Goal: Task Accomplishment & Management: Use online tool/utility

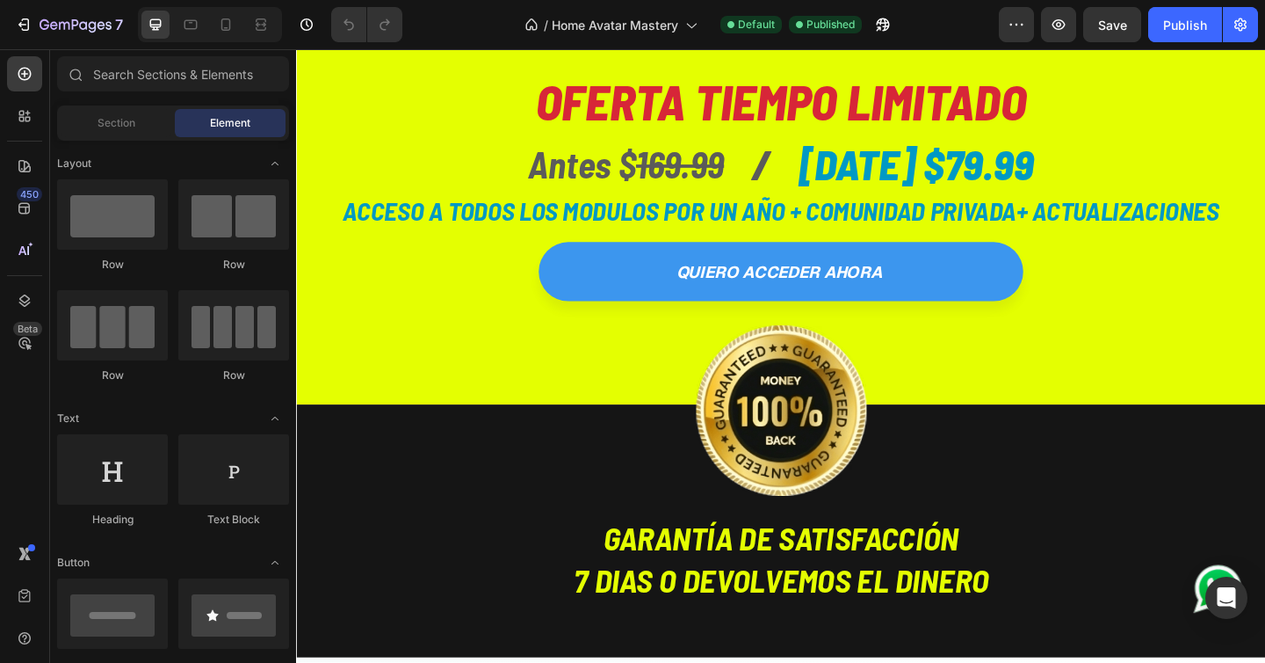
scroll to position [4707, 0]
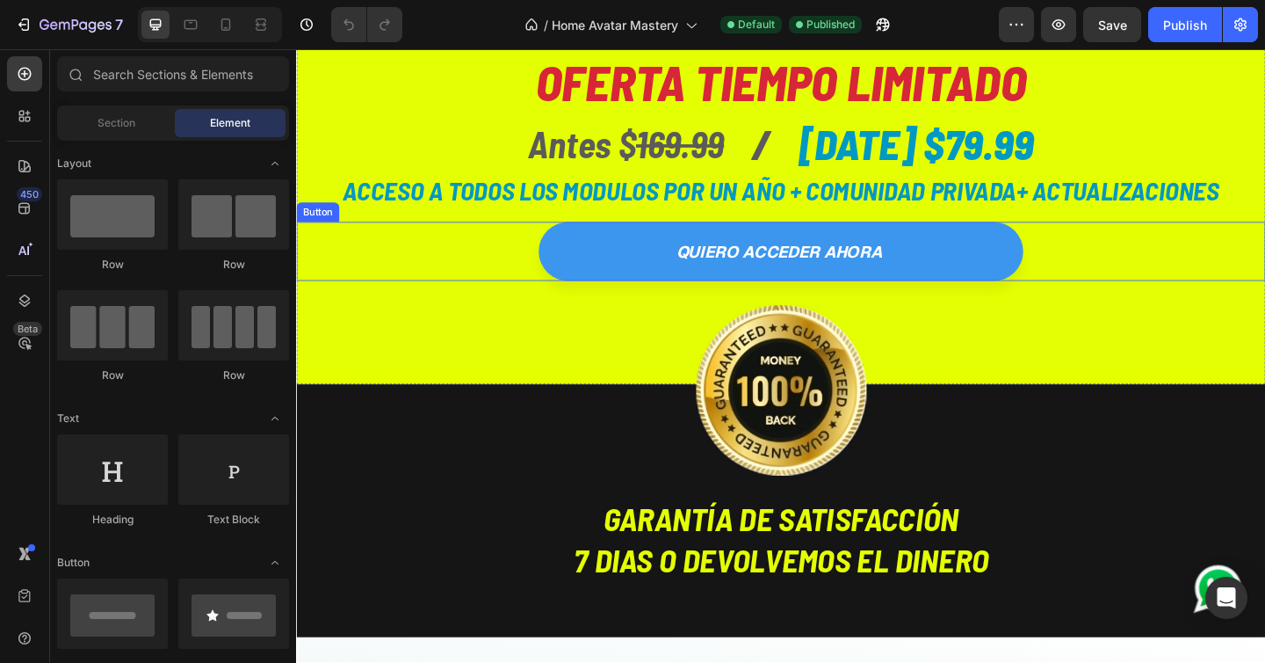
click at [508, 272] on div "quiero acceder ahora Button" at bounding box center [823, 269] width 1054 height 64
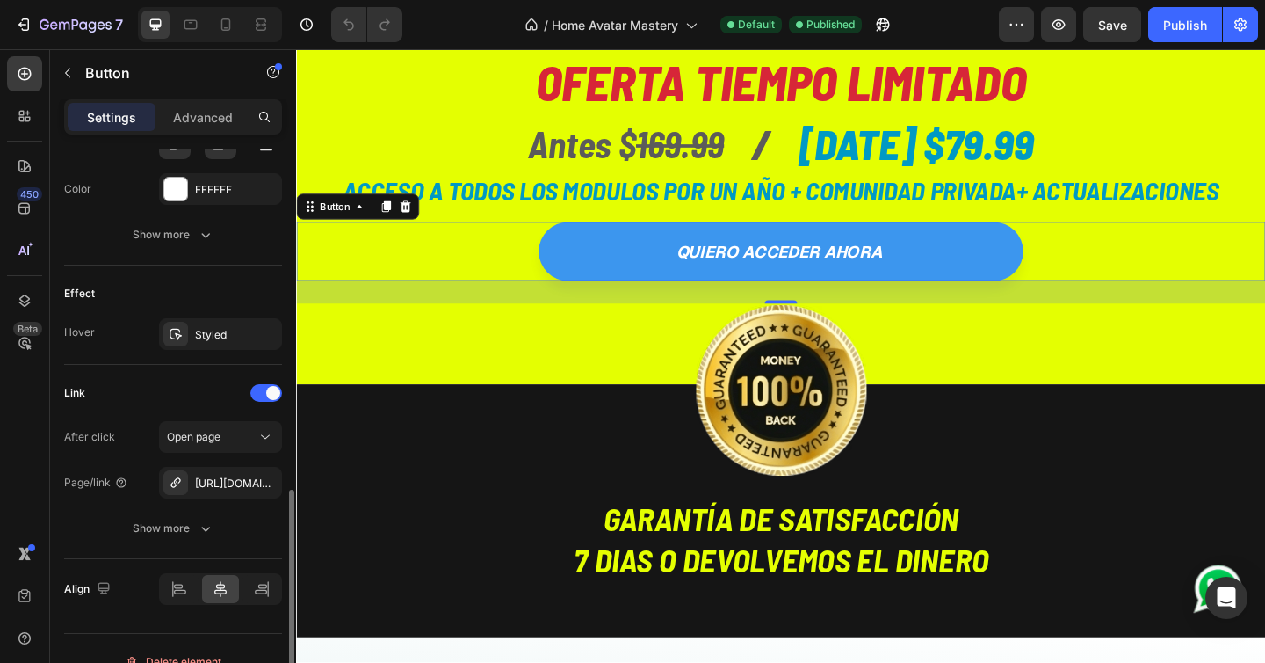
scroll to position [834, 0]
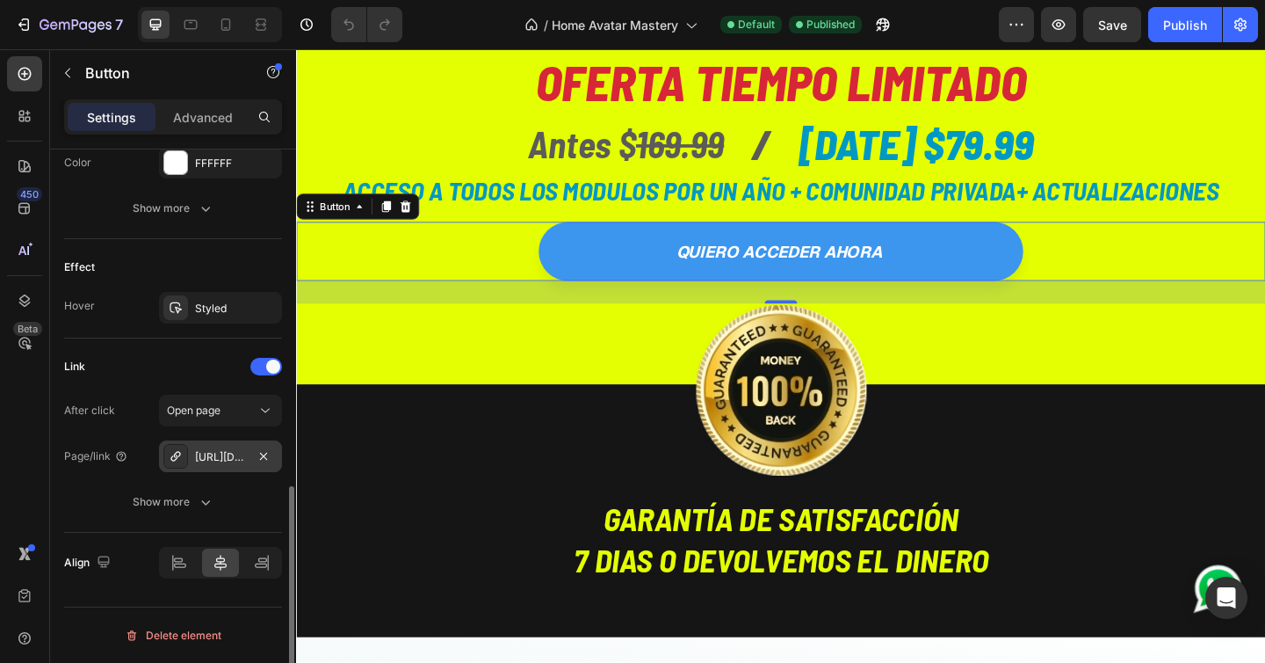
click at [220, 459] on div "[URL][DOMAIN_NAME]" at bounding box center [220, 457] width 51 height 16
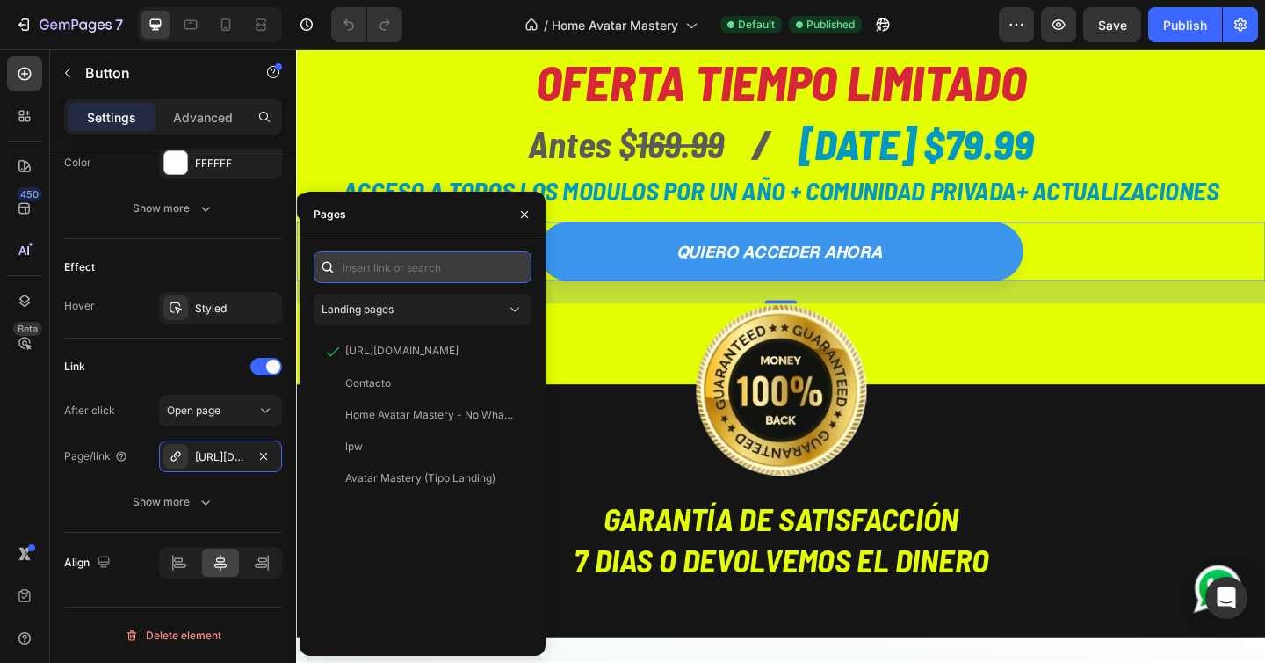
click at [389, 266] on input "text" at bounding box center [423, 267] width 218 height 32
paste input "[URL][DOMAIN_NAME]"
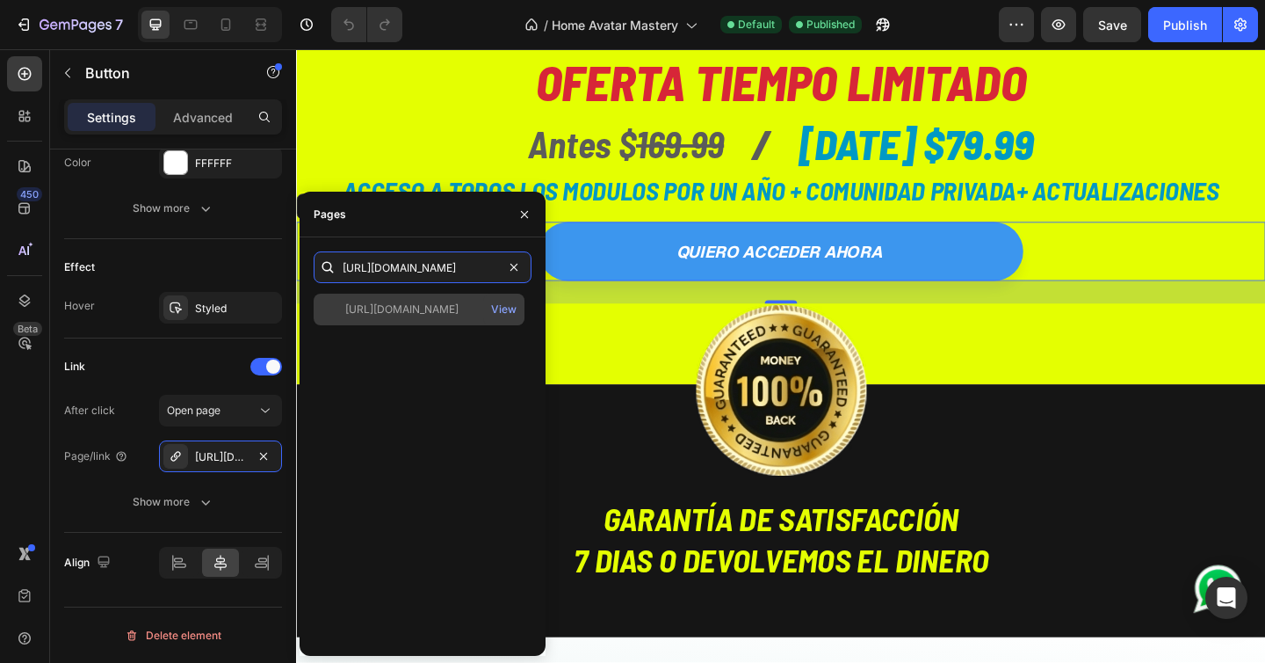
type input "[URL][DOMAIN_NAME]"
click at [423, 309] on div "[URL][DOMAIN_NAME]" at bounding box center [401, 309] width 113 height 16
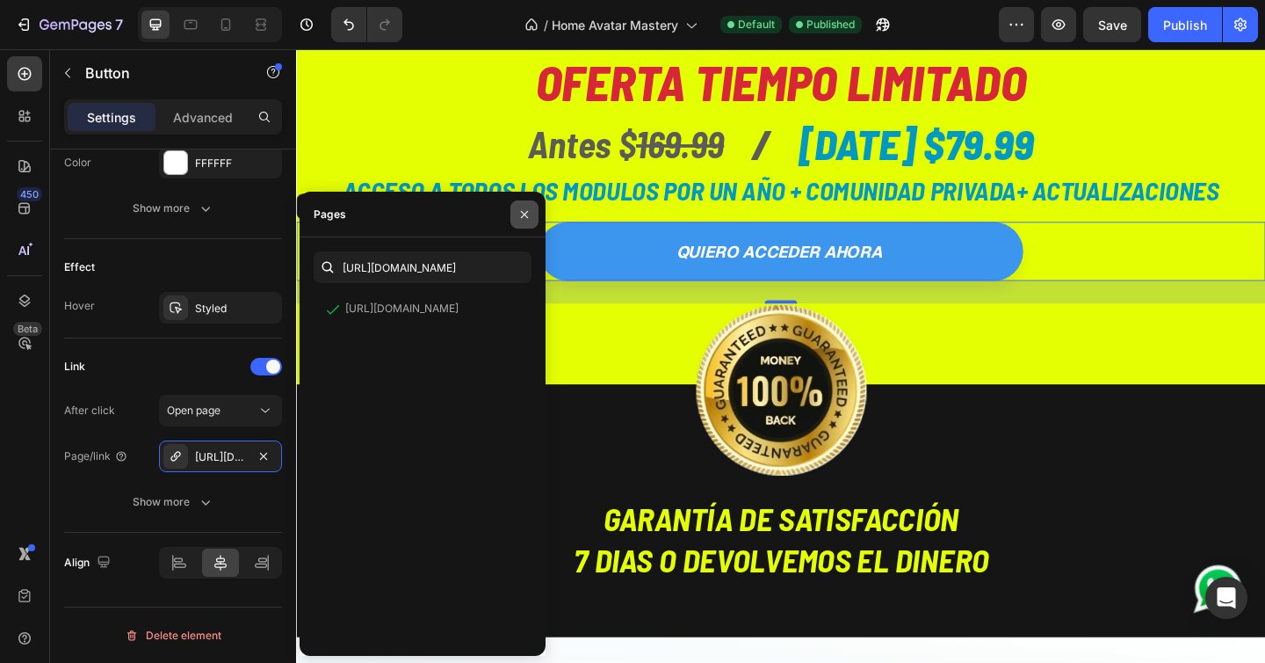
click at [524, 214] on icon "button" at bounding box center [524, 213] width 7 height 7
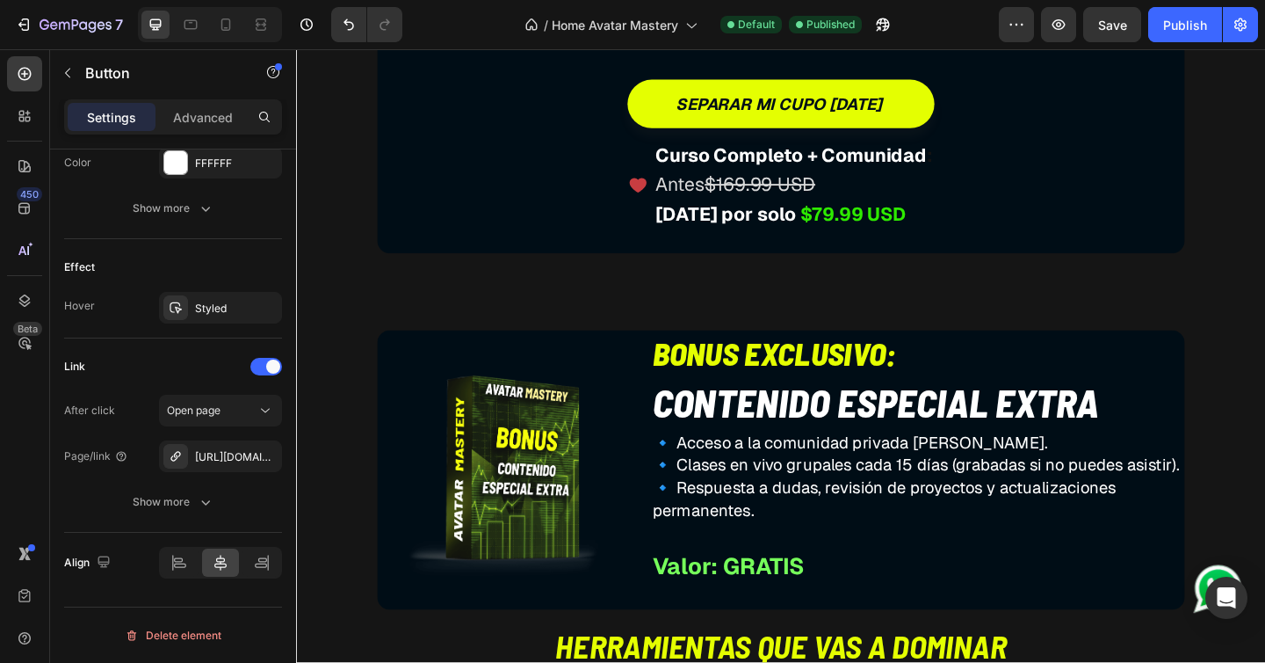
scroll to position [6909, 0]
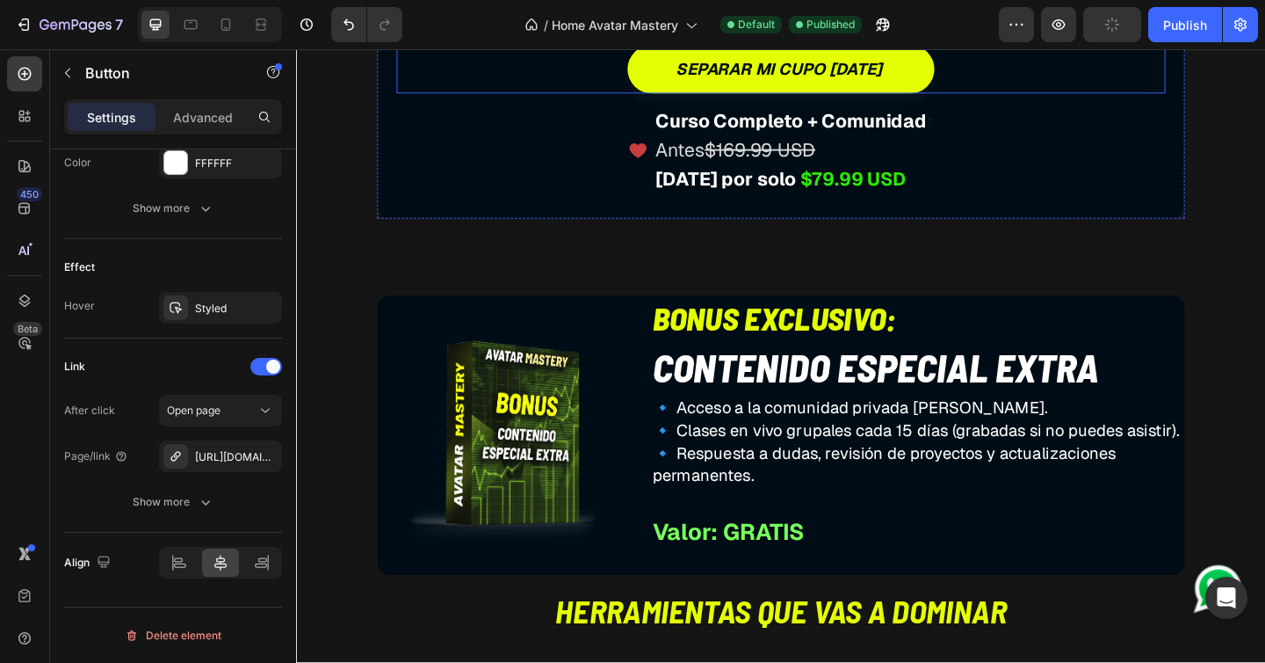
click at [636, 98] on div "separar mi cupo [DATE] Button" at bounding box center [823, 71] width 837 height 53
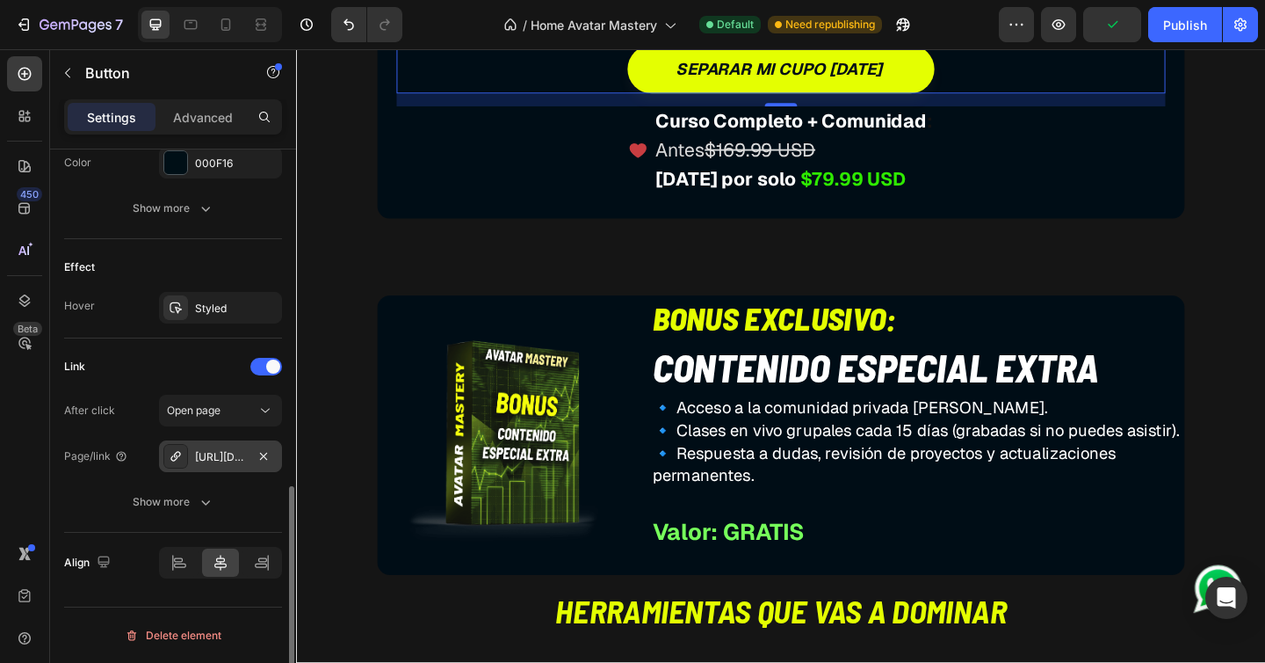
click at [223, 460] on div "[URL][DOMAIN_NAME]" at bounding box center [220, 457] width 51 height 16
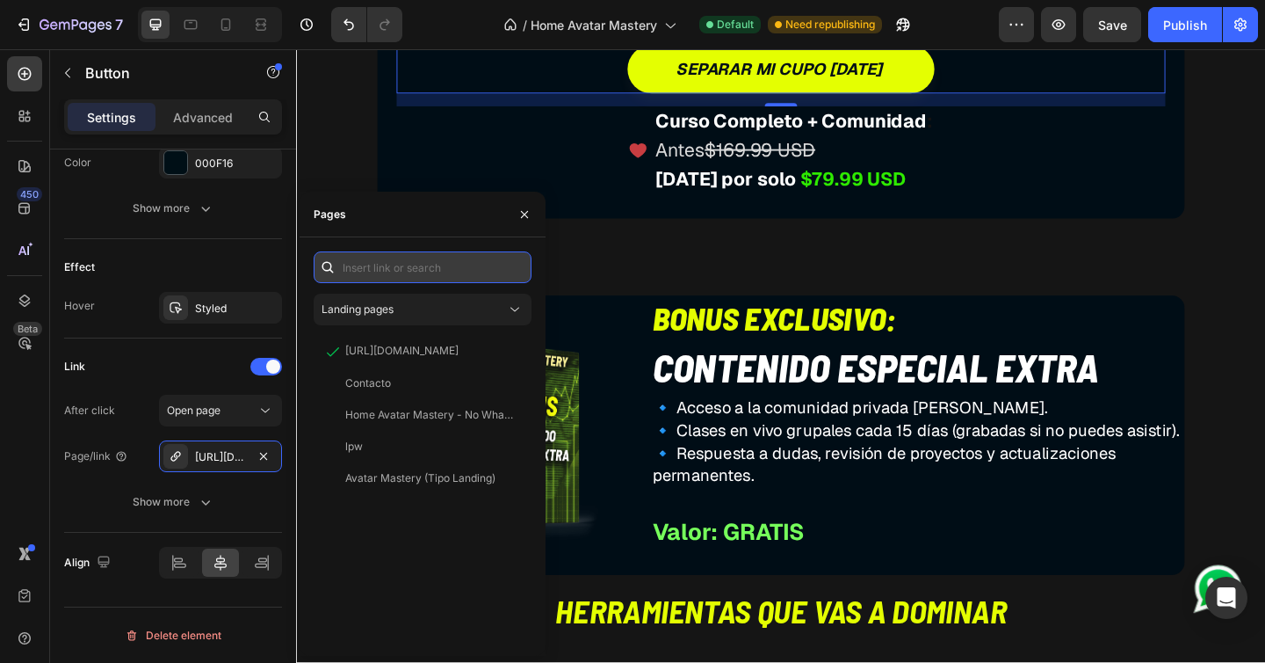
click at [417, 273] on input "text" at bounding box center [423, 267] width 218 height 32
paste input "[URL][DOMAIN_NAME]"
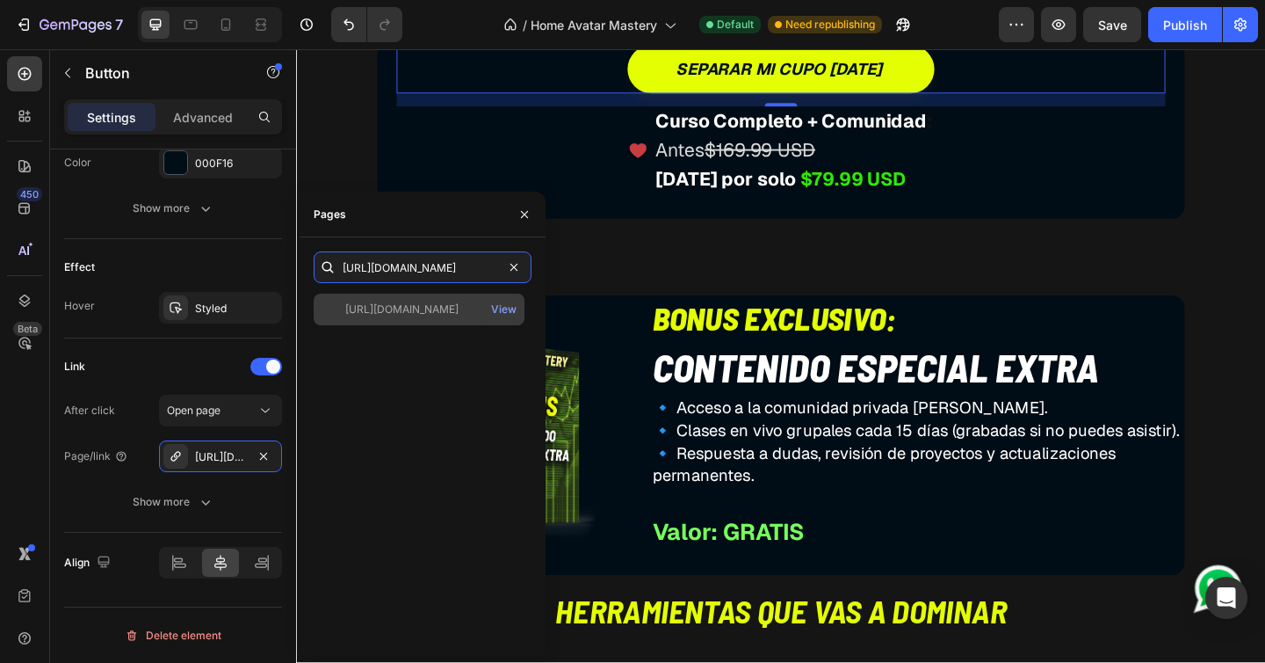
type input "[URL][DOMAIN_NAME]"
click at [424, 313] on div "[URL][DOMAIN_NAME]" at bounding box center [401, 309] width 113 height 16
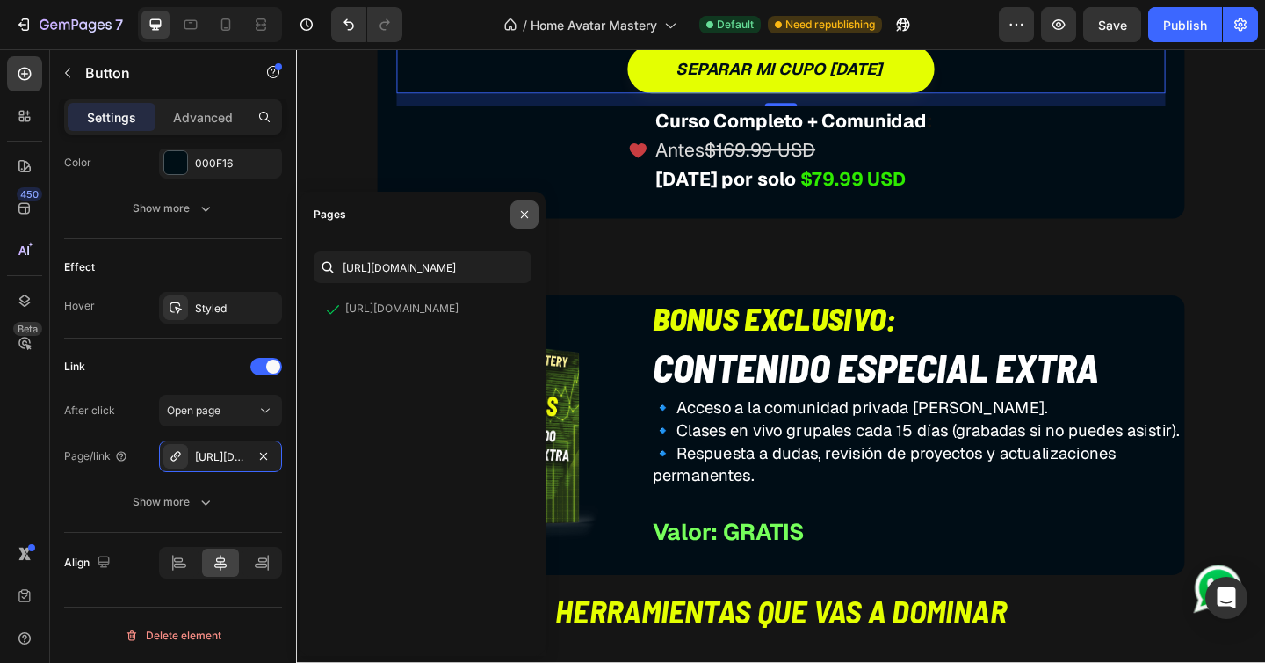
click at [521, 213] on icon "button" at bounding box center [525, 214] width 14 height 14
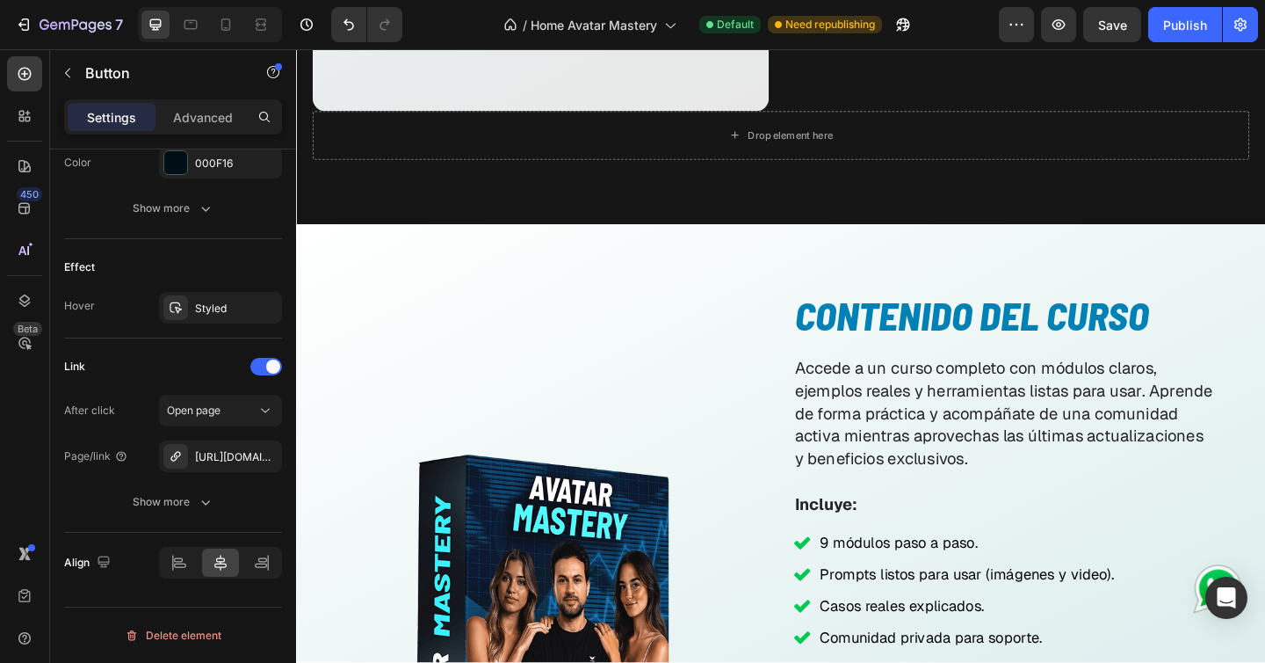
scroll to position [8795, 0]
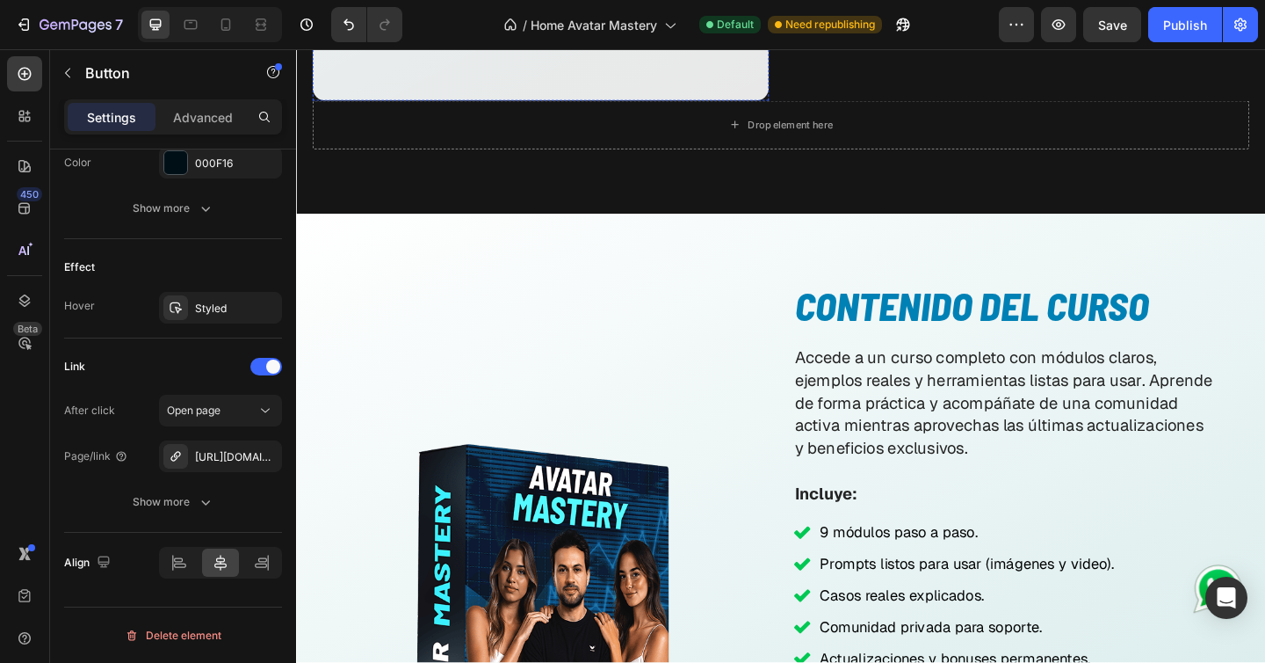
click at [239, 458] on div "[URL][DOMAIN_NAME]" at bounding box center [220, 457] width 51 height 16
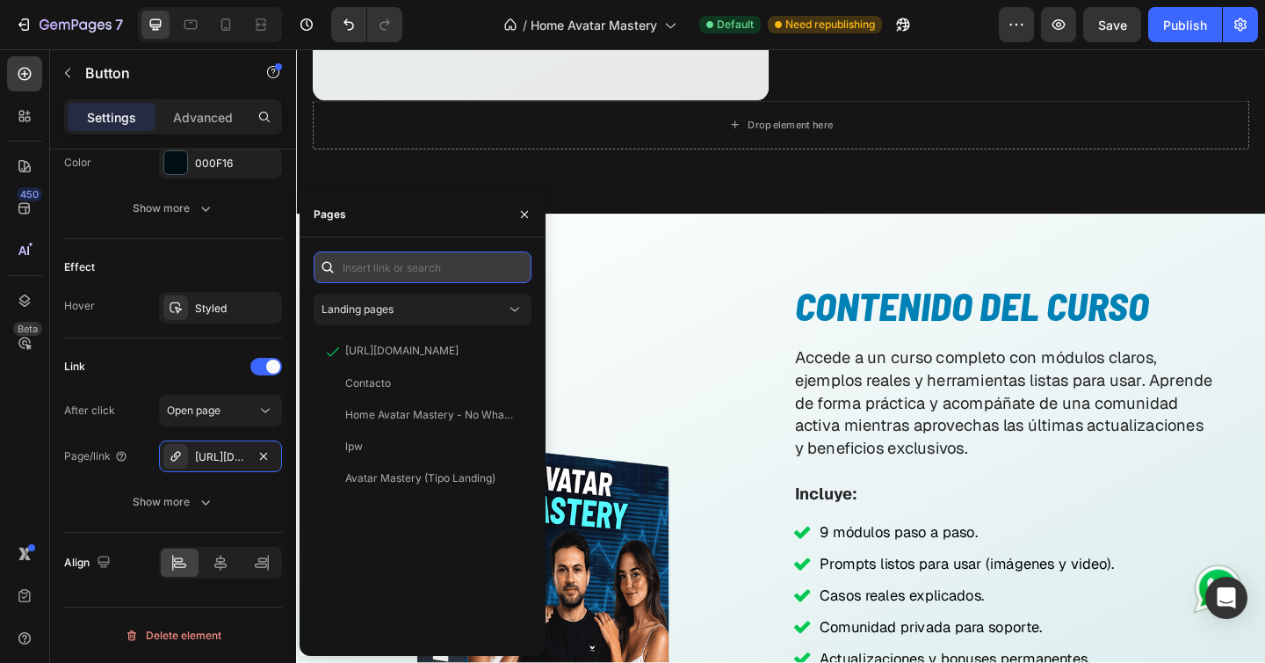
click at [431, 273] on input "text" at bounding box center [423, 267] width 218 height 32
paste input "[URL][DOMAIN_NAME]"
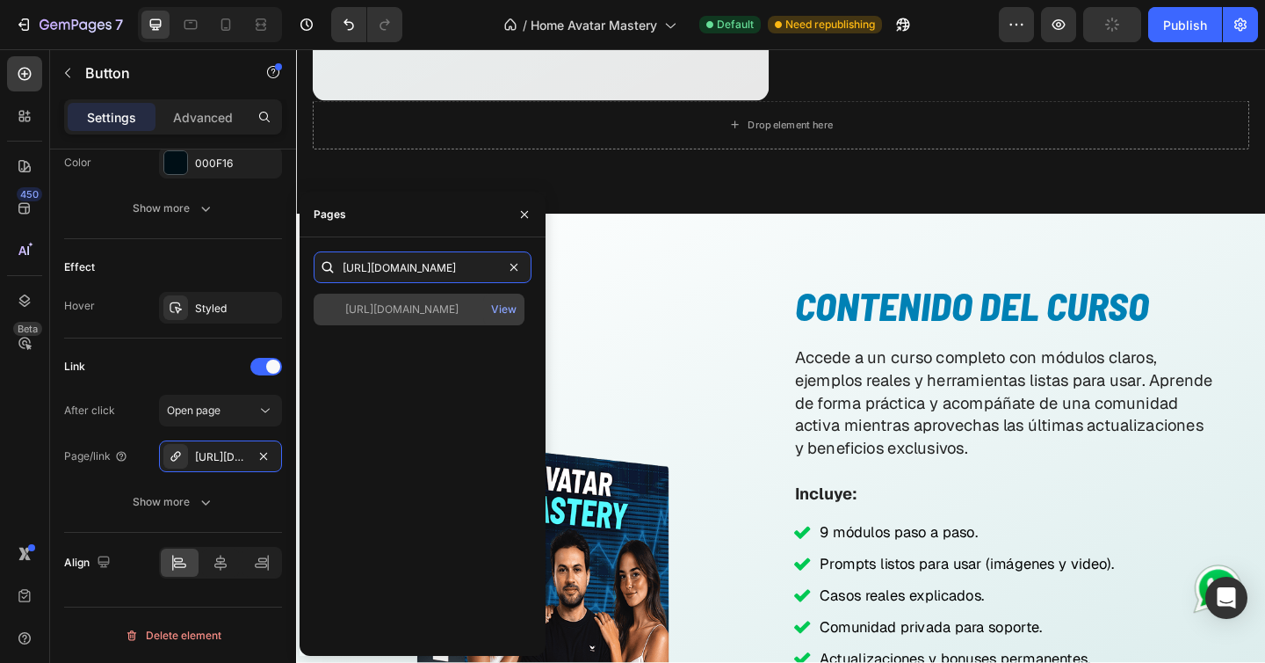
type input "[URL][DOMAIN_NAME]"
click at [434, 302] on div "[URL][DOMAIN_NAME]" at bounding box center [401, 309] width 113 height 16
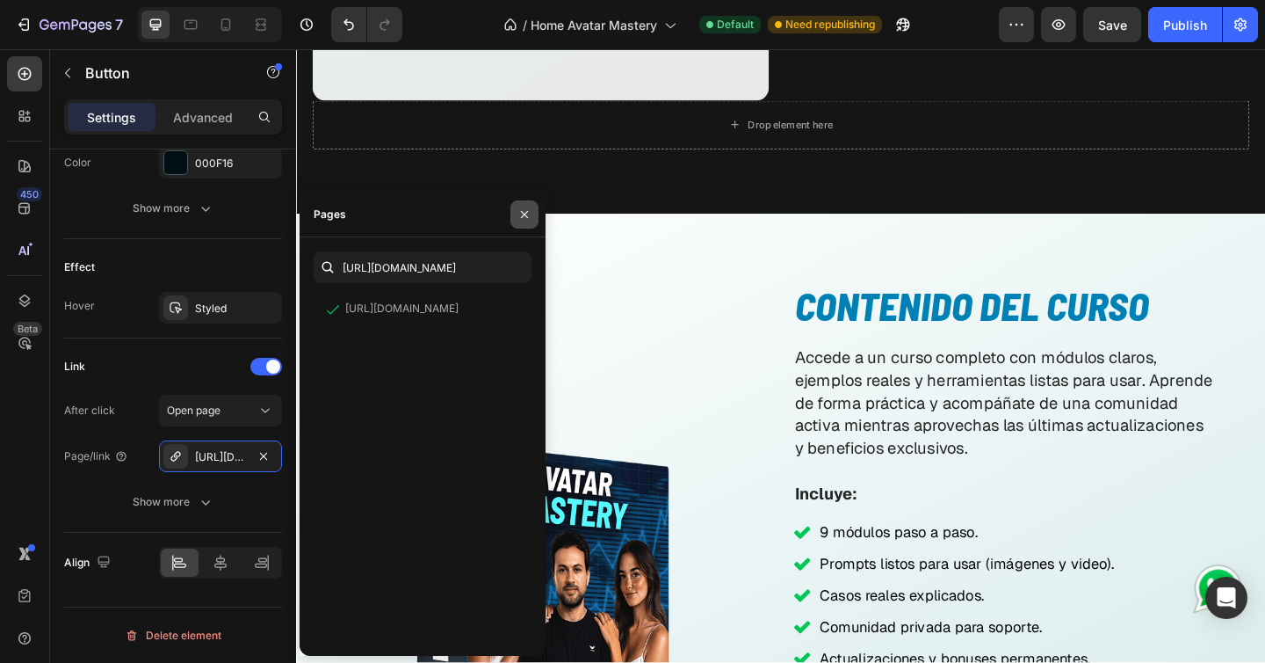
click at [521, 217] on icon "button" at bounding box center [524, 213] width 7 height 7
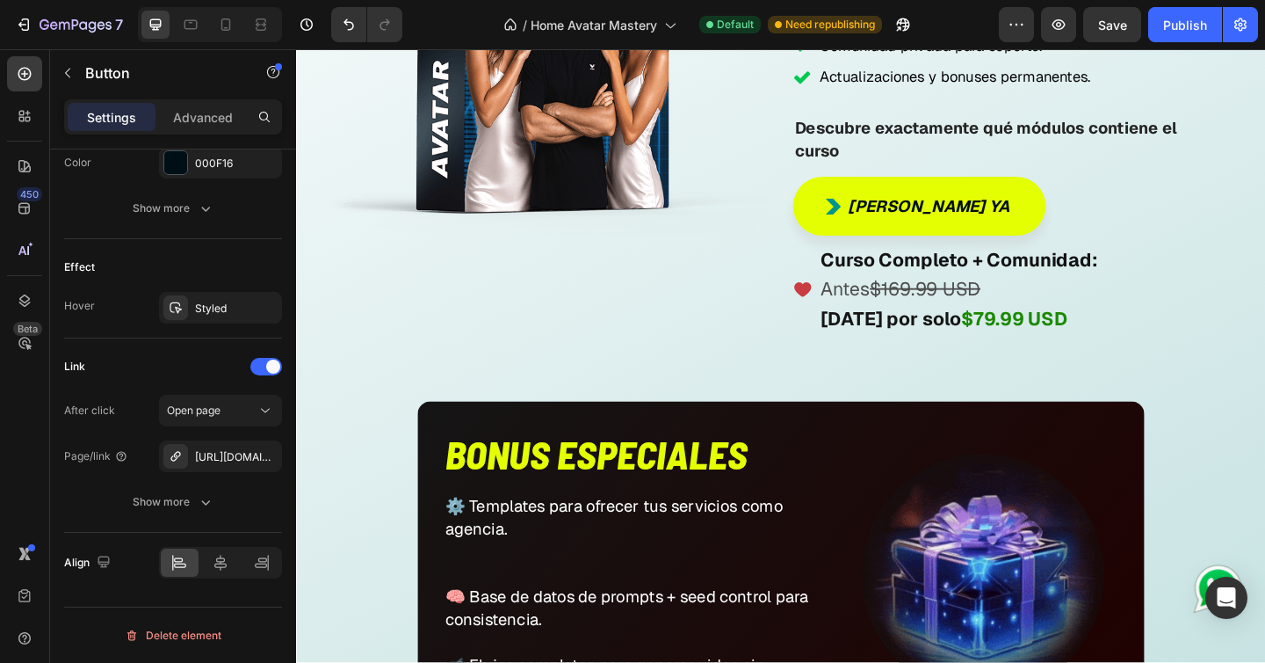
scroll to position [9798, 0]
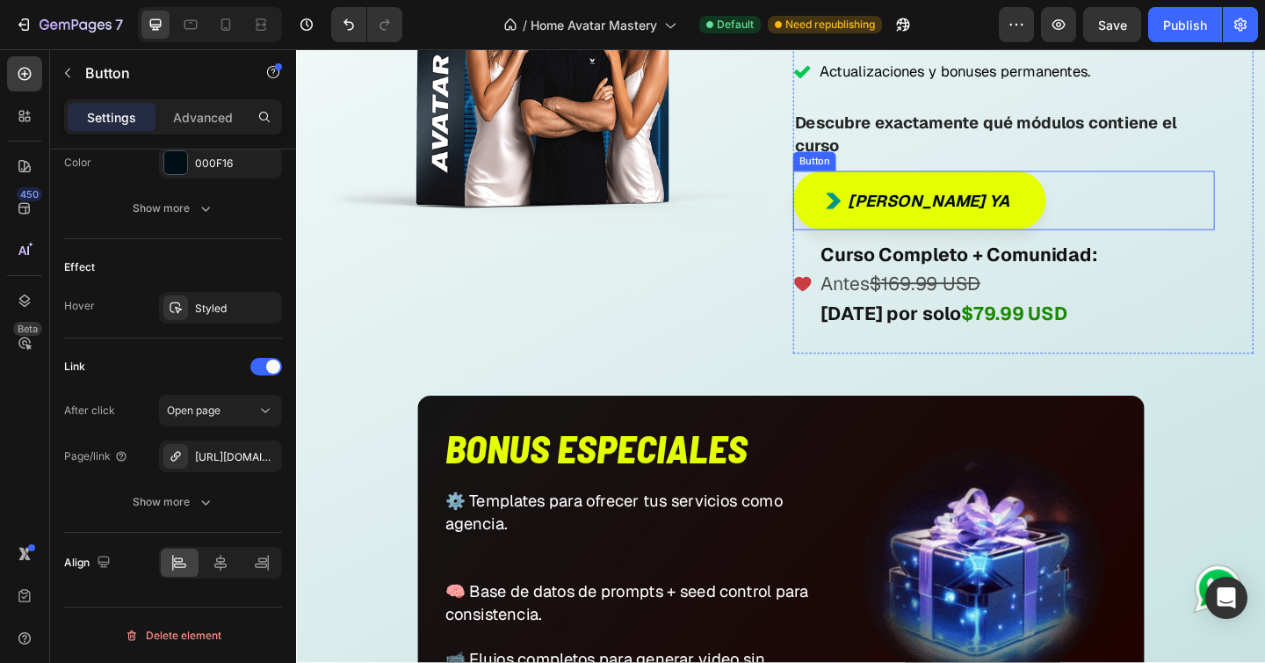
click at [1146, 202] on div "Quiero Monetizar ya Button" at bounding box center [1066, 214] width 459 height 64
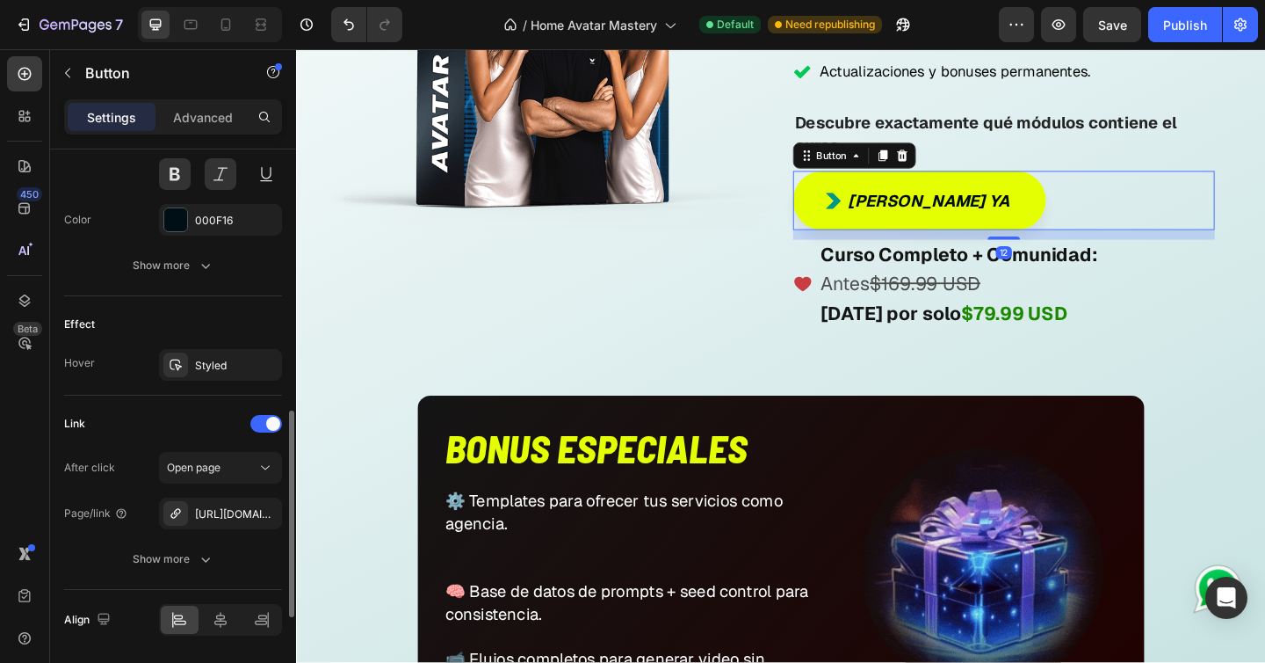
scroll to position [945, 0]
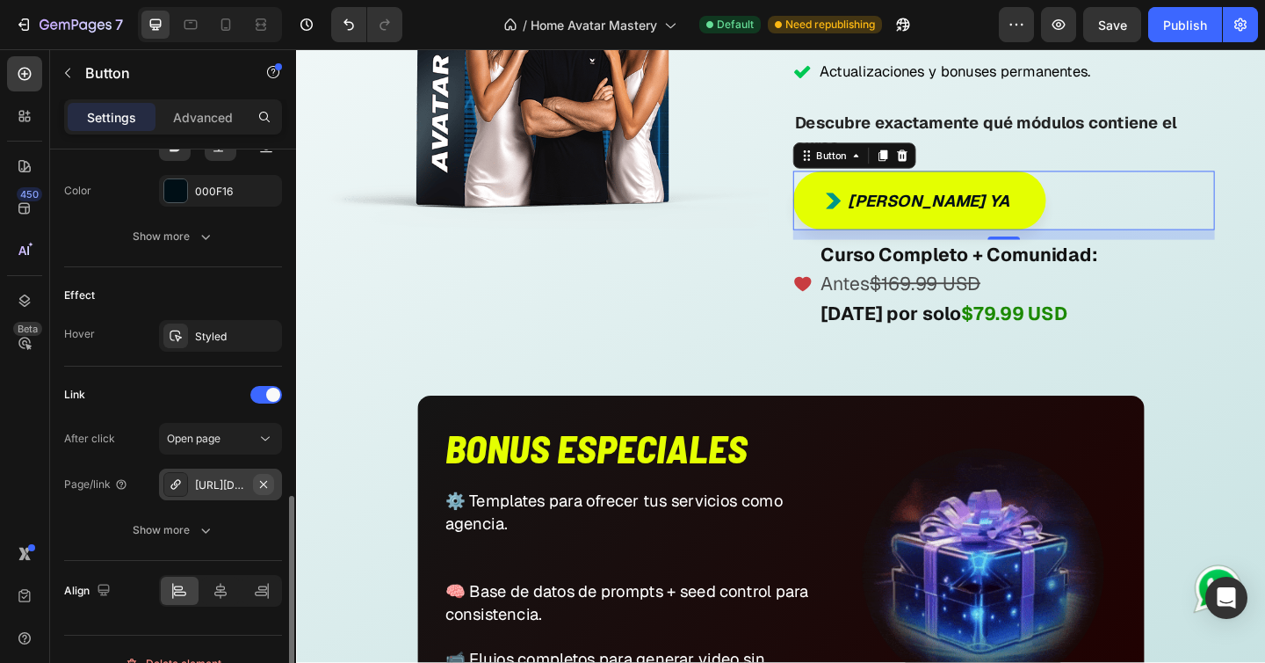
click at [266, 485] on icon "button" at bounding box center [264, 484] width 14 height 14
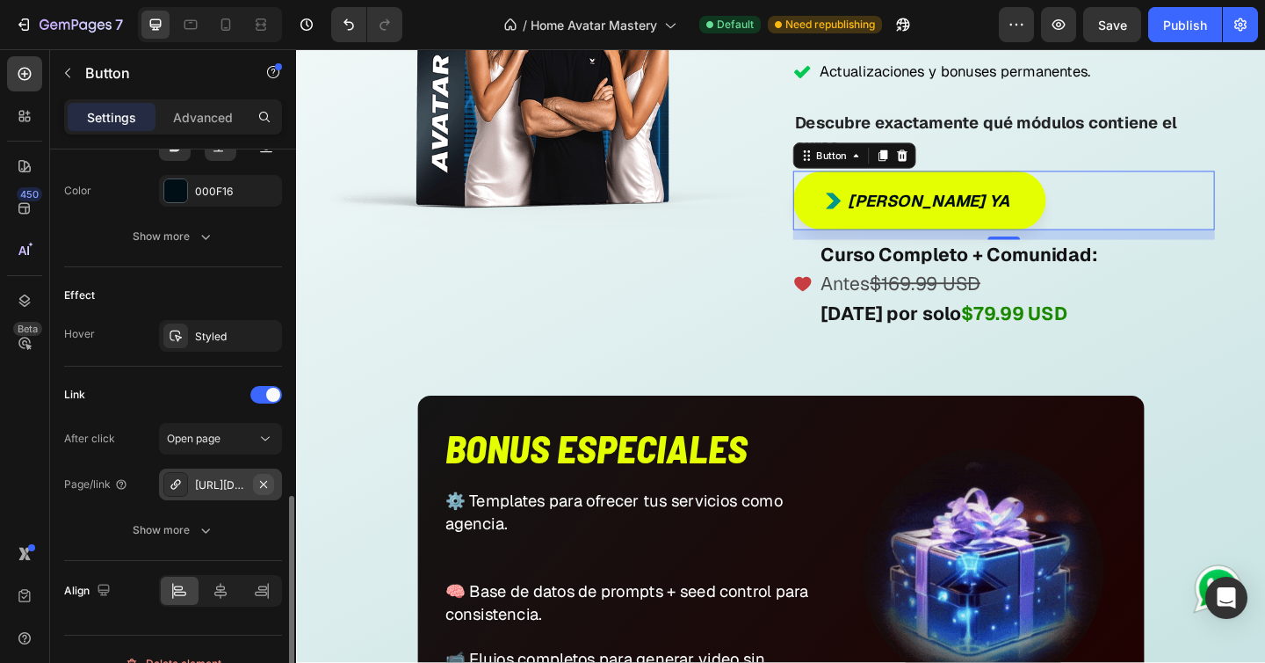
scroll to position [927, 0]
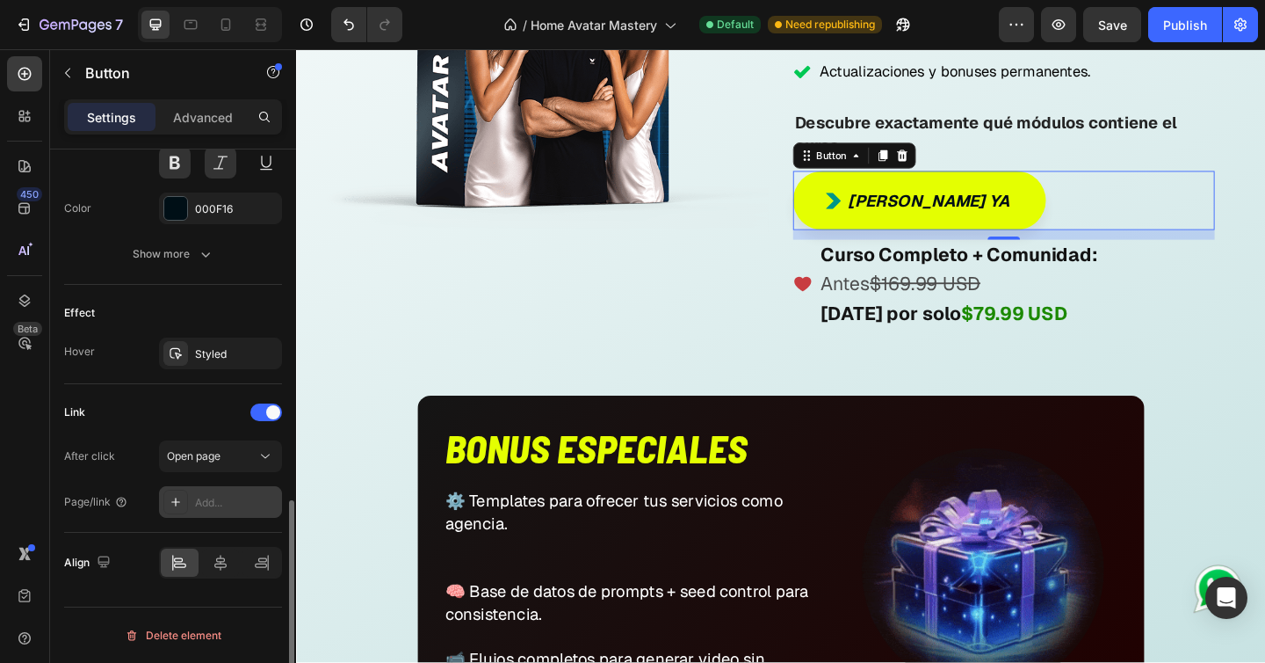
click at [211, 504] on div "Add..." at bounding box center [236, 503] width 83 height 16
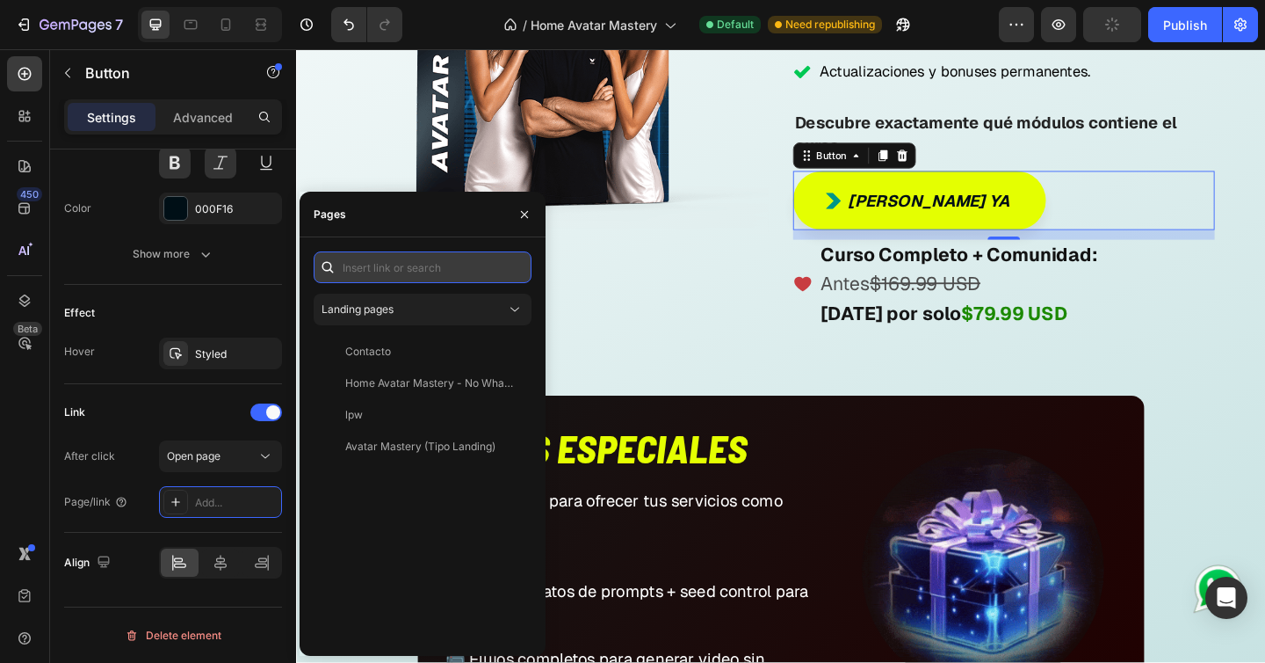
click at [402, 280] on input "text" at bounding box center [423, 267] width 218 height 32
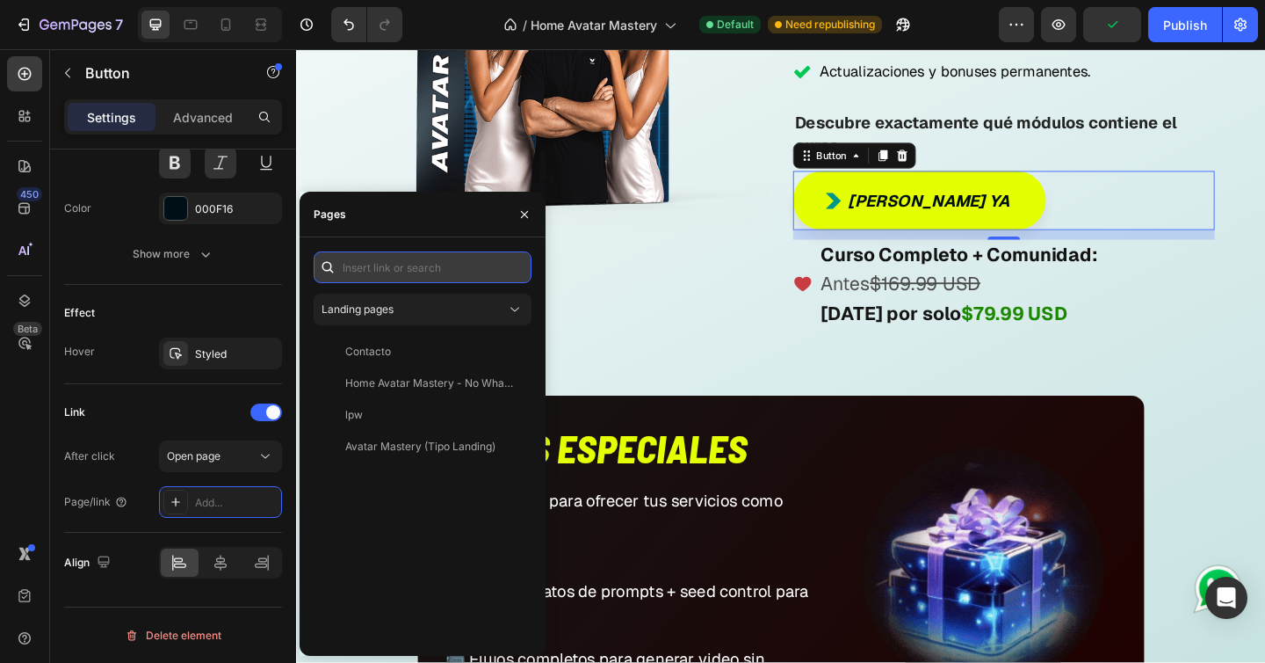
paste input "[URL][DOMAIN_NAME]"
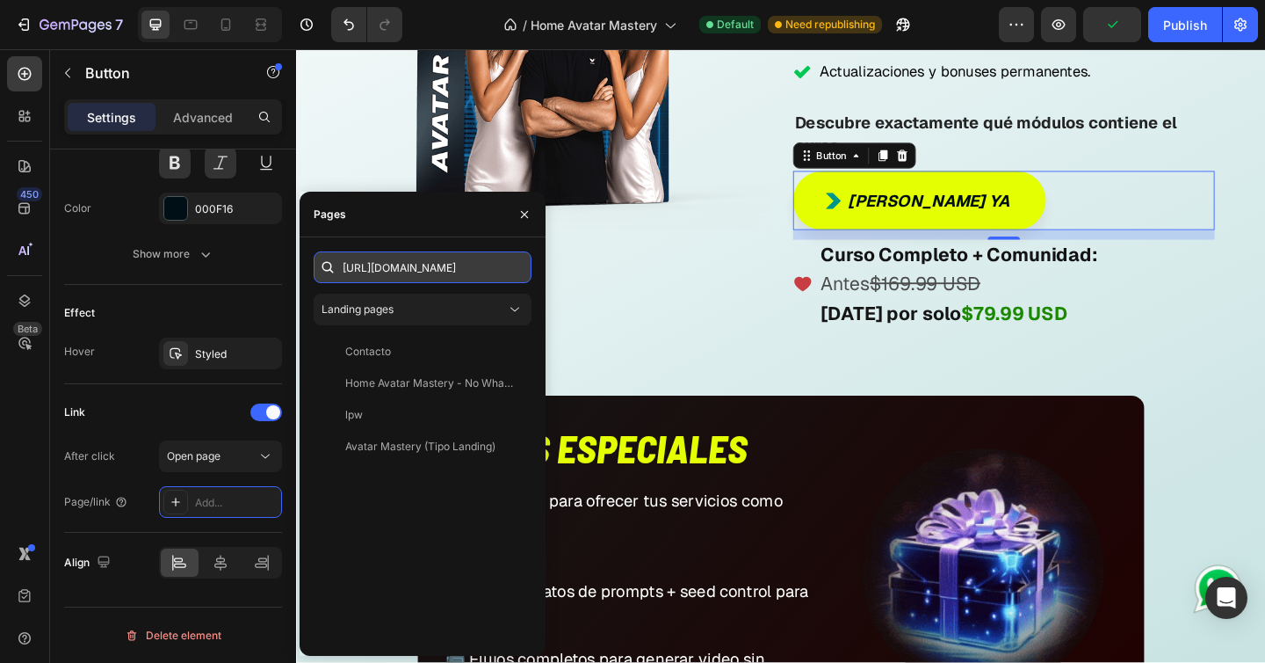
scroll to position [0, 42]
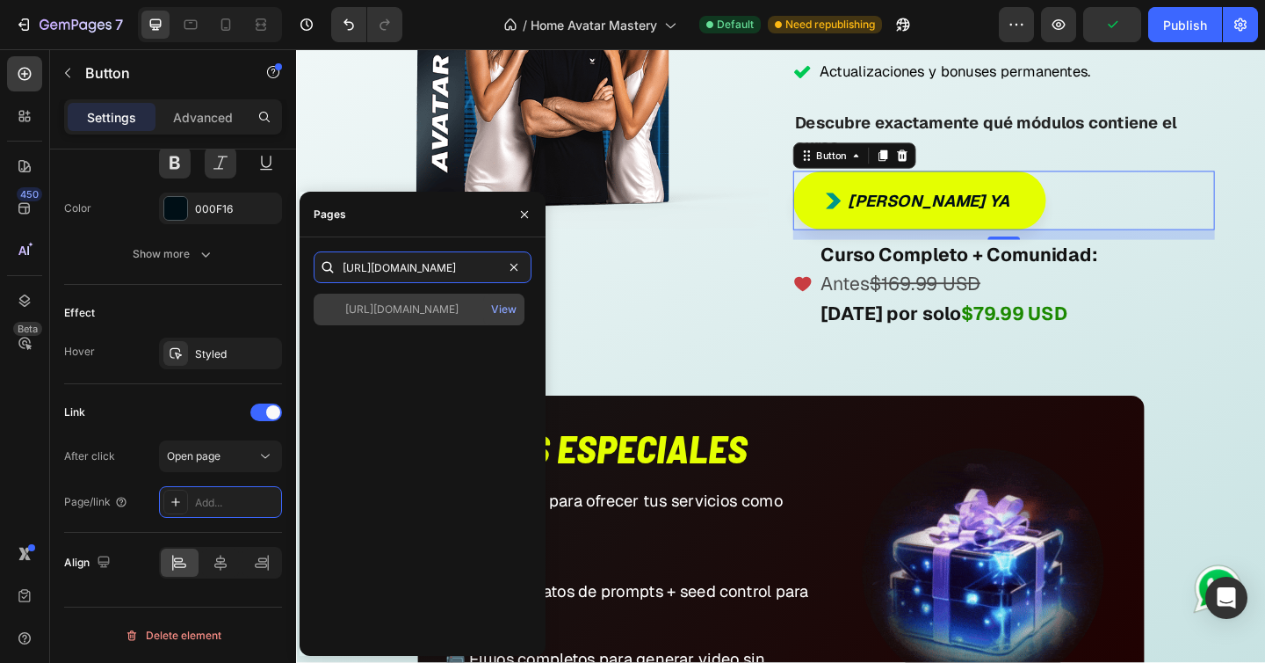
type input "[URL][DOMAIN_NAME]"
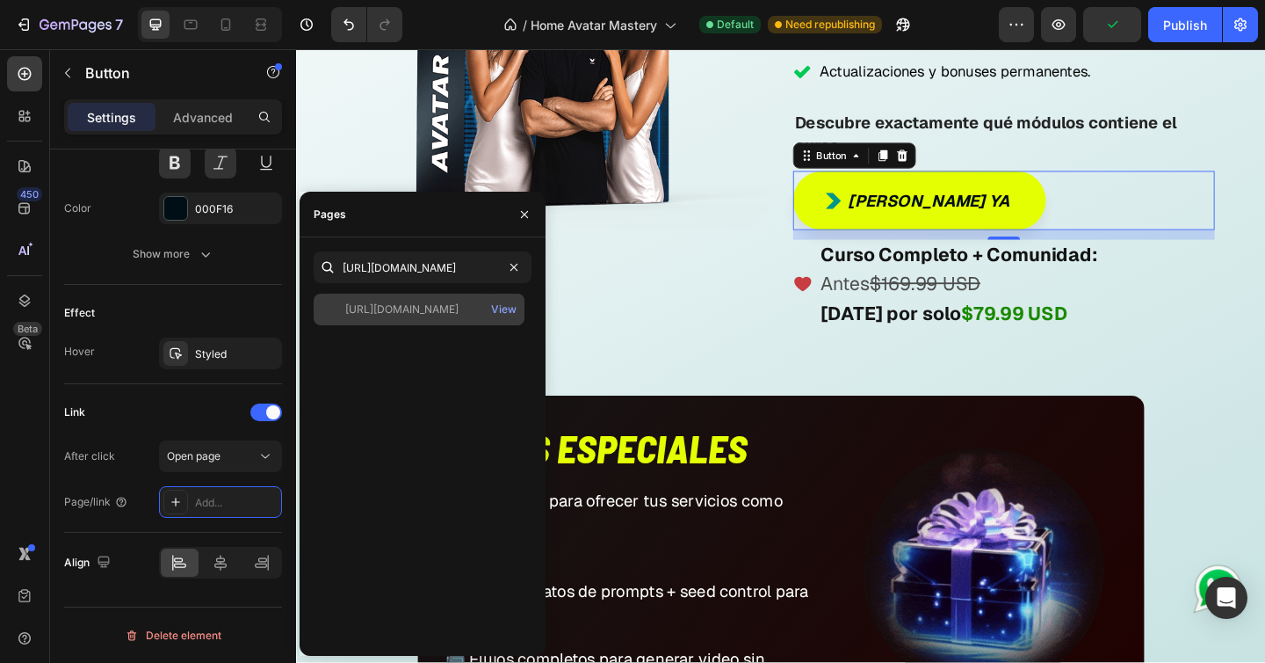
click at [415, 310] on div "[URL][DOMAIN_NAME]" at bounding box center [401, 309] width 113 height 16
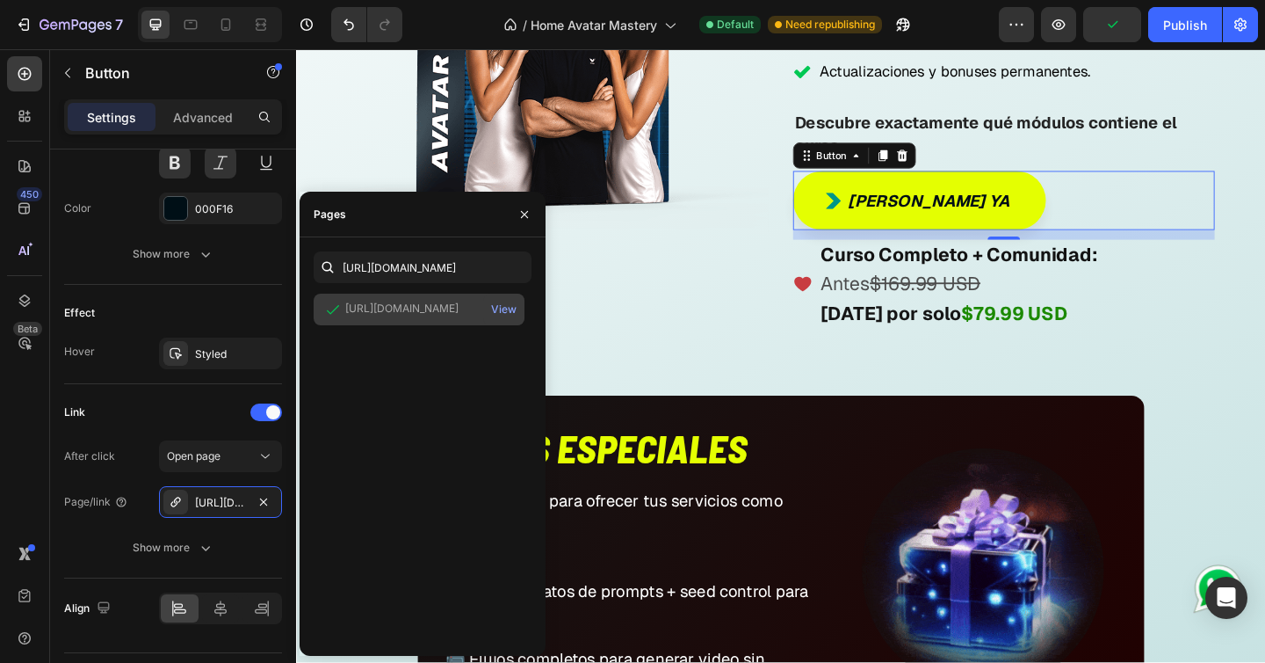
scroll to position [0, 0]
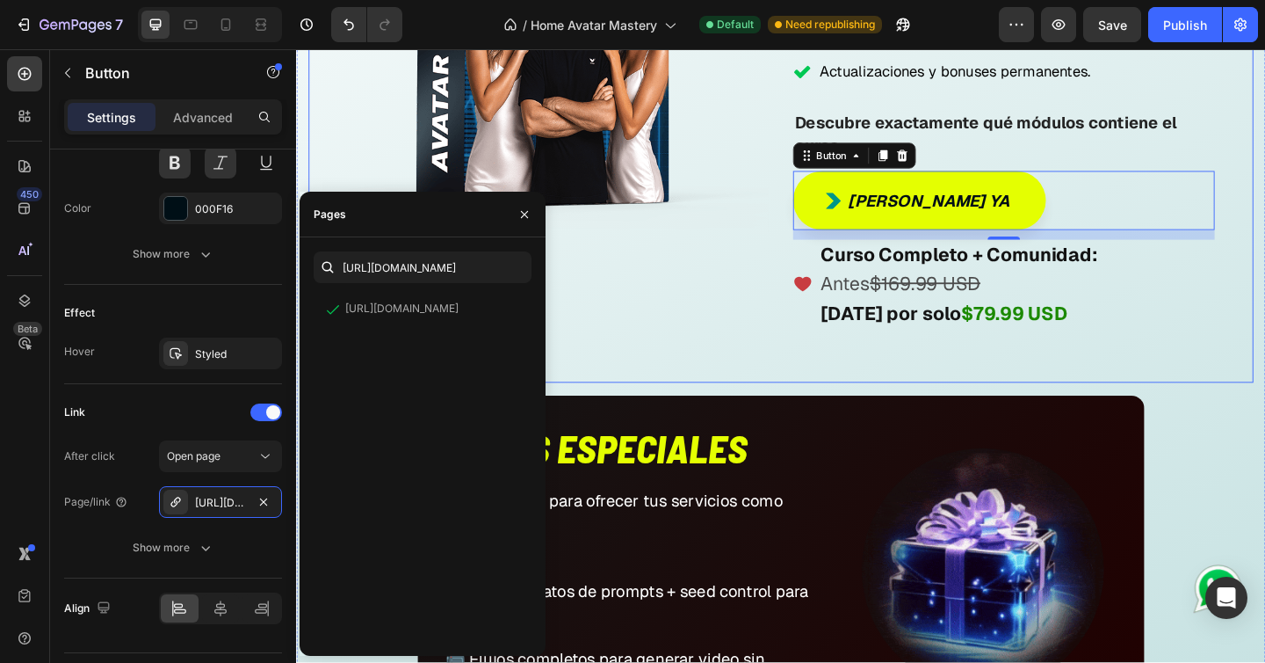
click at [634, 310] on div "Image" at bounding box center [559, 36] width 501 height 752
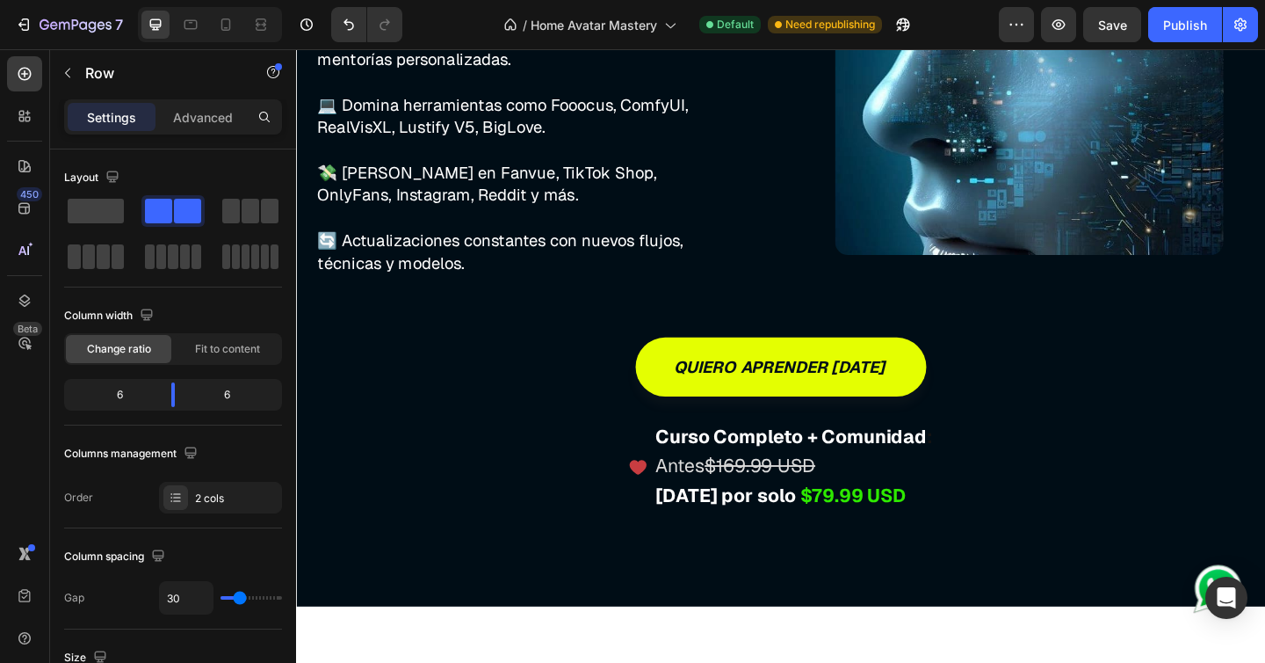
scroll to position [11738, 0]
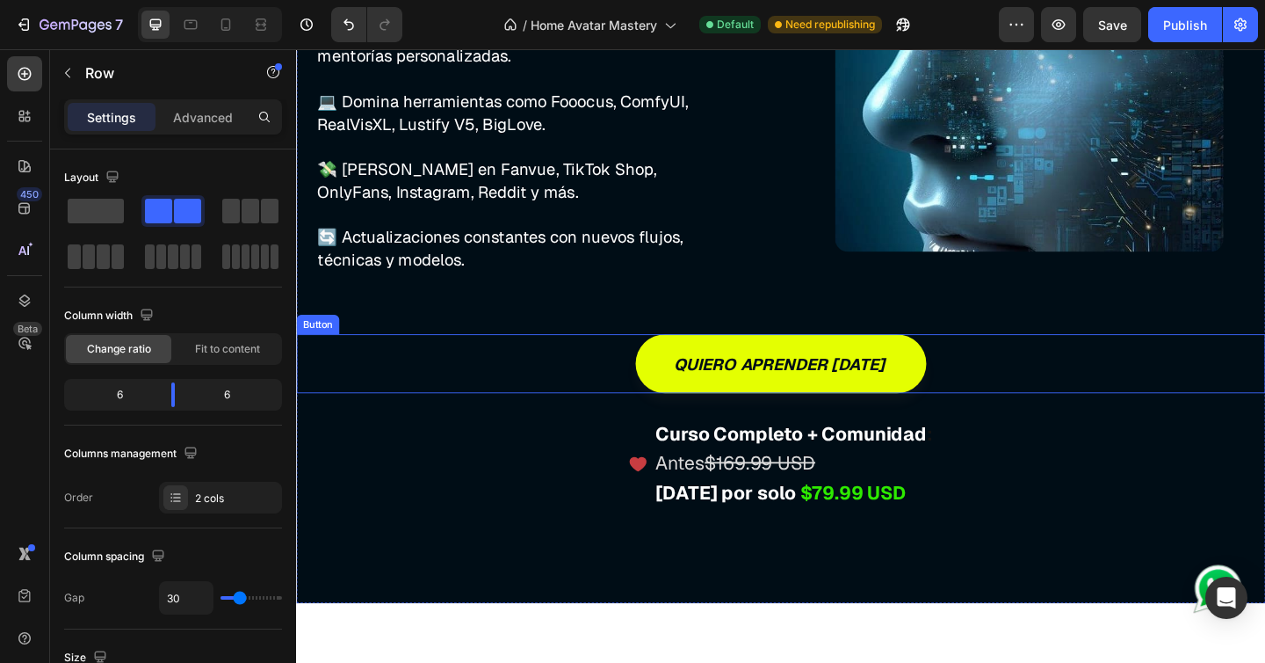
click at [628, 373] on div "quiero aprender [DATE] Button" at bounding box center [823, 391] width 1054 height 64
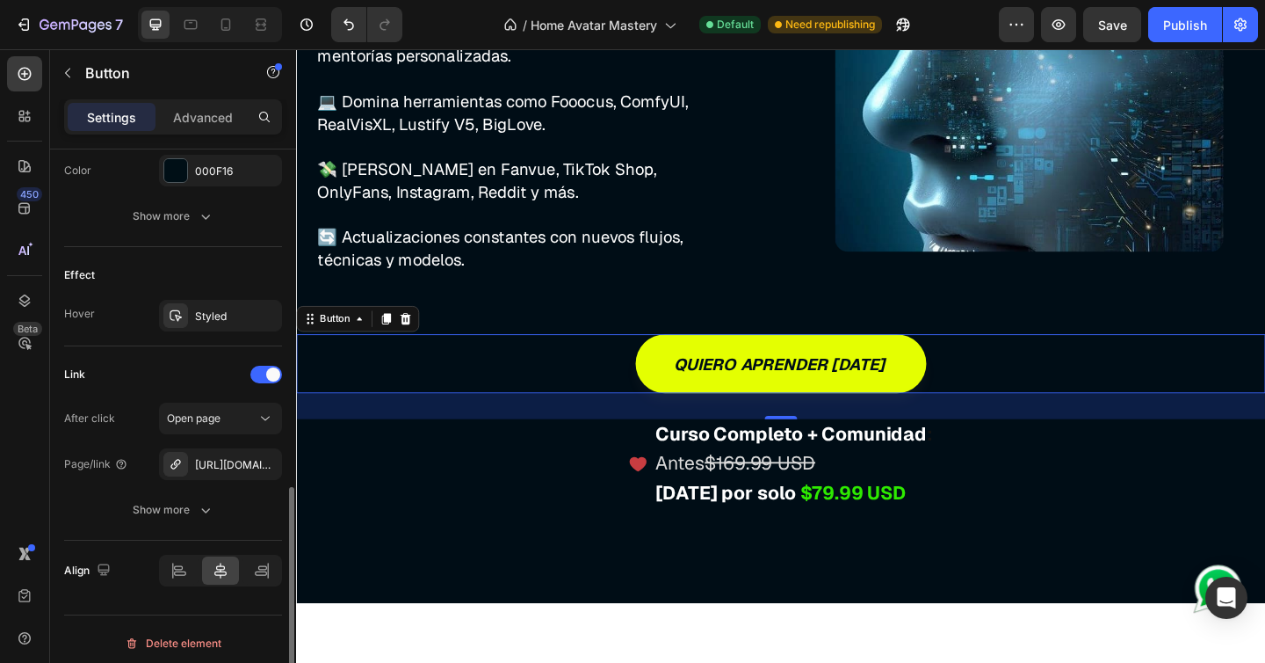
scroll to position [834, 0]
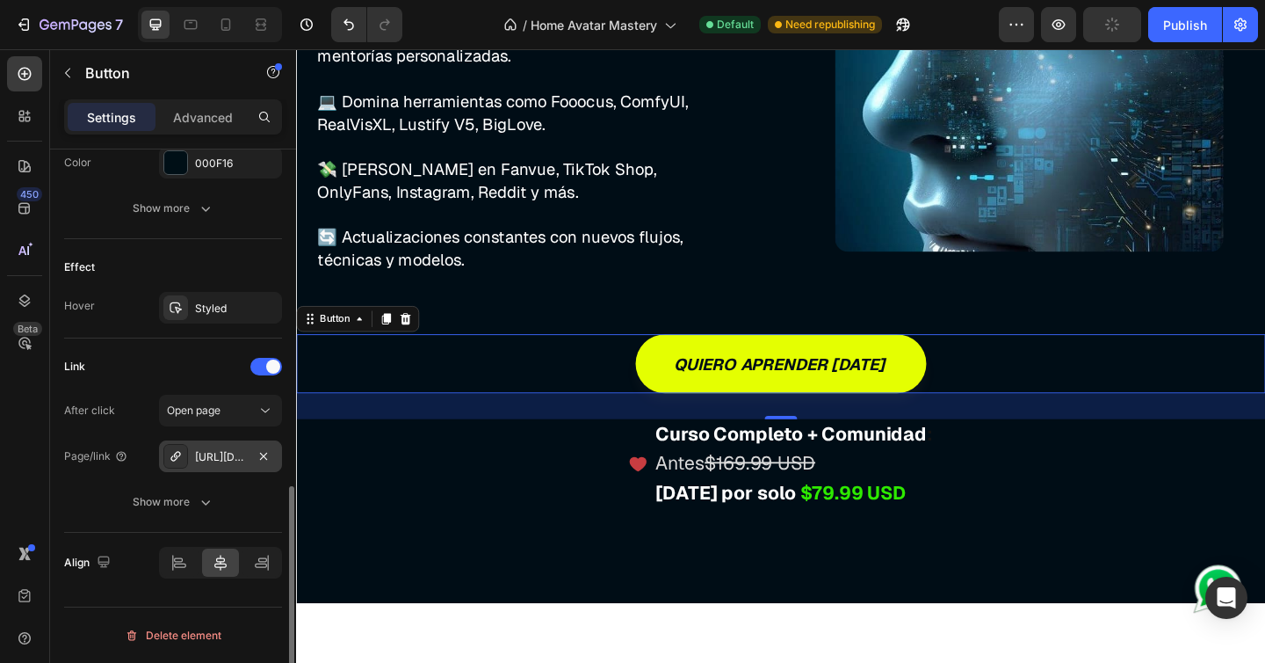
click at [235, 456] on div "[URL][DOMAIN_NAME]" at bounding box center [220, 457] width 51 height 16
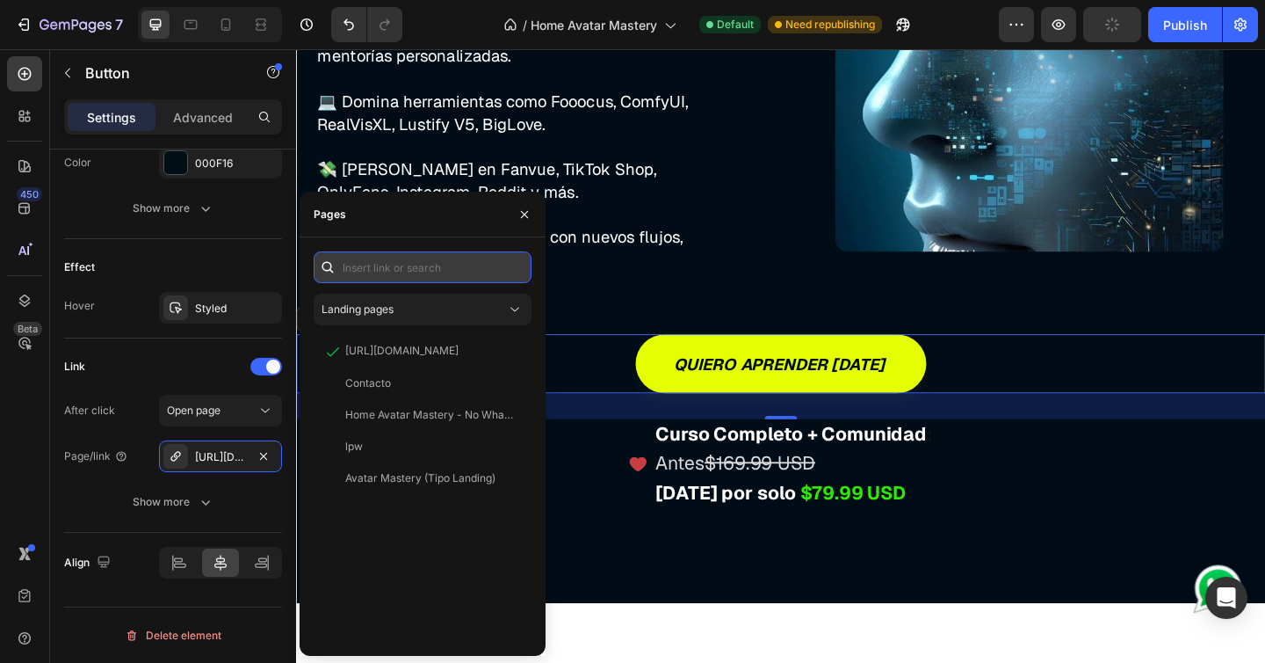
click at [421, 270] on input "text" at bounding box center [423, 267] width 218 height 32
paste input "[URL][DOMAIN_NAME]"
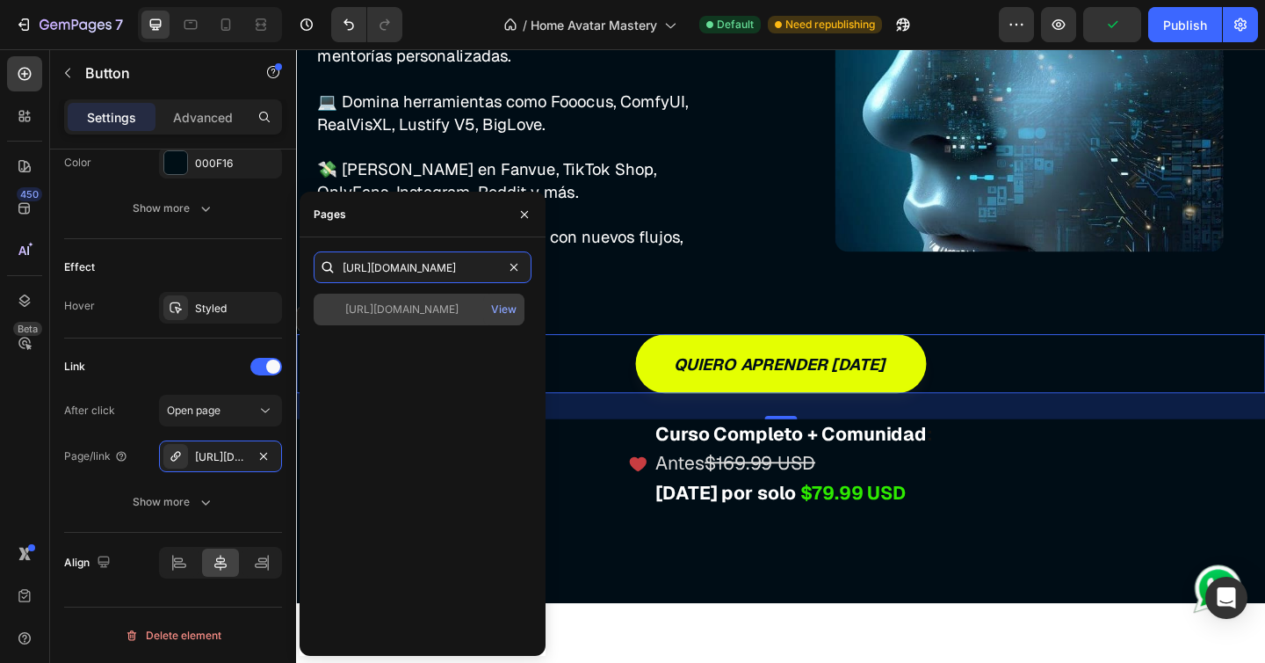
type input "[URL][DOMAIN_NAME]"
click at [424, 305] on div "[URL][DOMAIN_NAME]" at bounding box center [401, 309] width 113 height 16
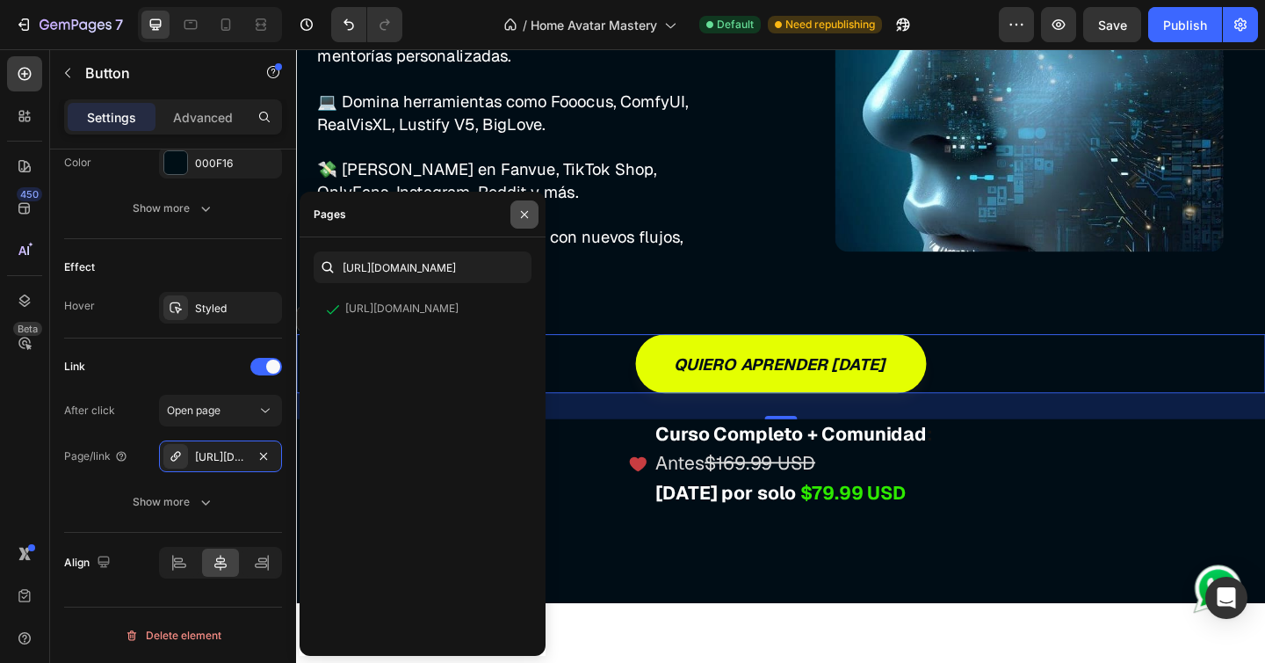
click at [523, 213] on icon "button" at bounding box center [524, 213] width 7 height 7
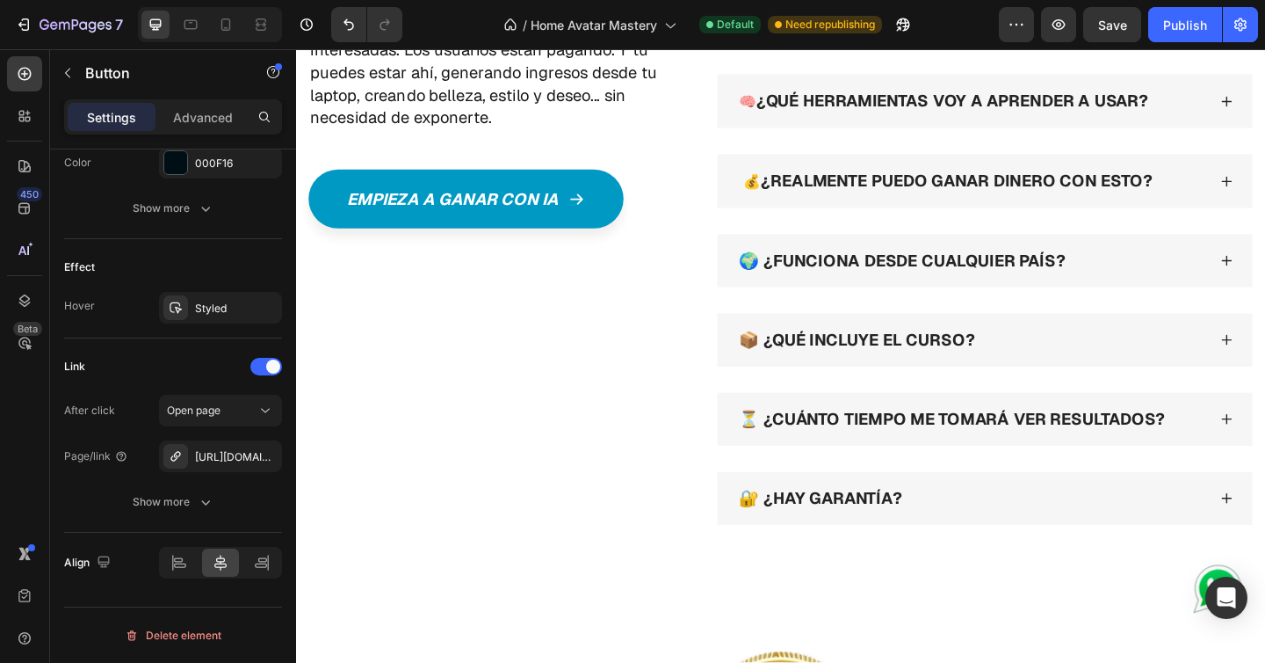
scroll to position [12599, 0]
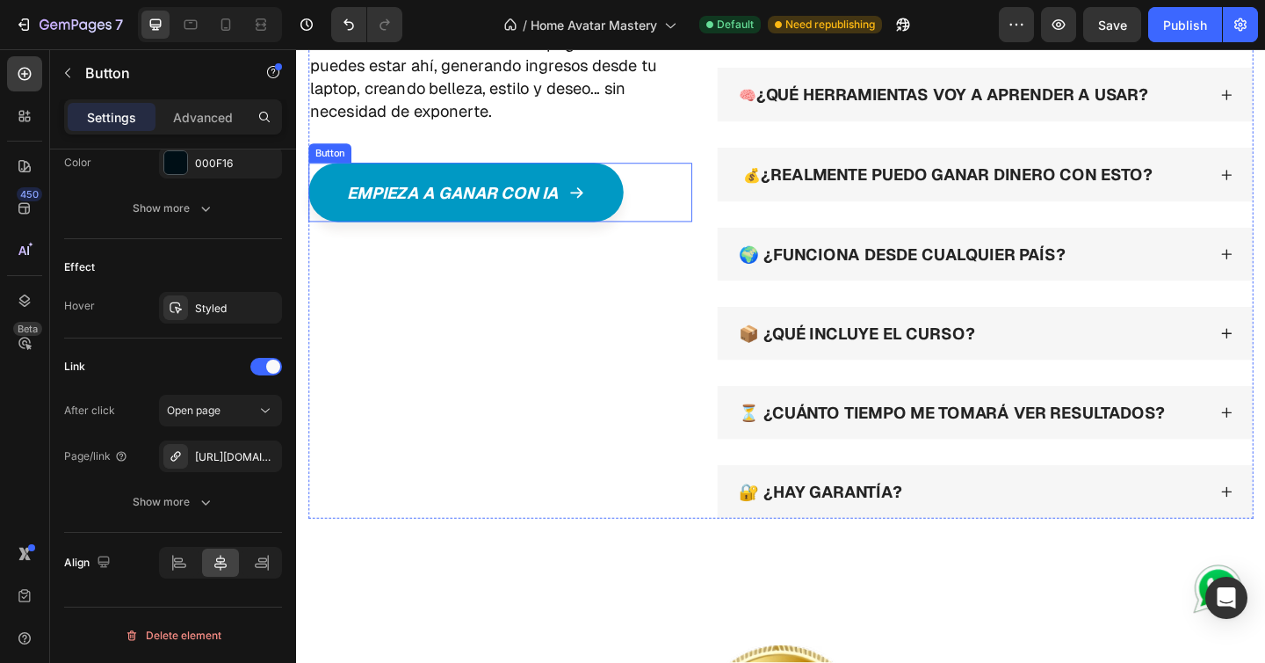
click at [654, 221] on div "Empieza a ganar con ia Button" at bounding box center [517, 205] width 417 height 64
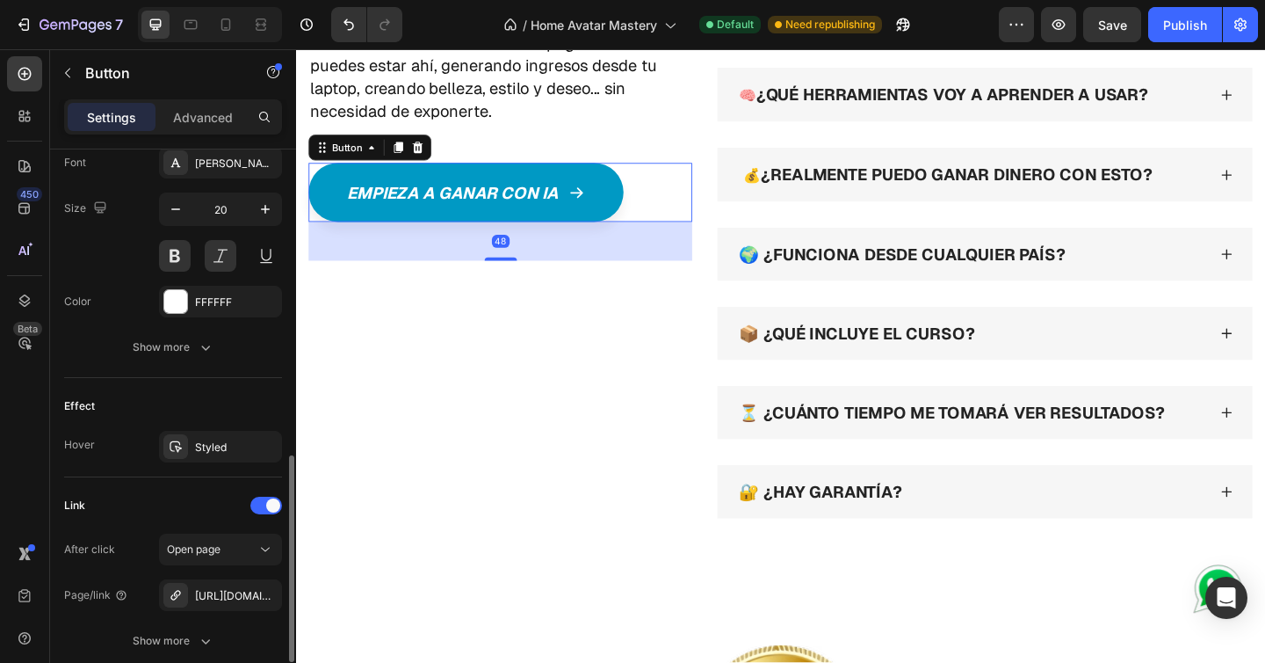
scroll to position [973, 0]
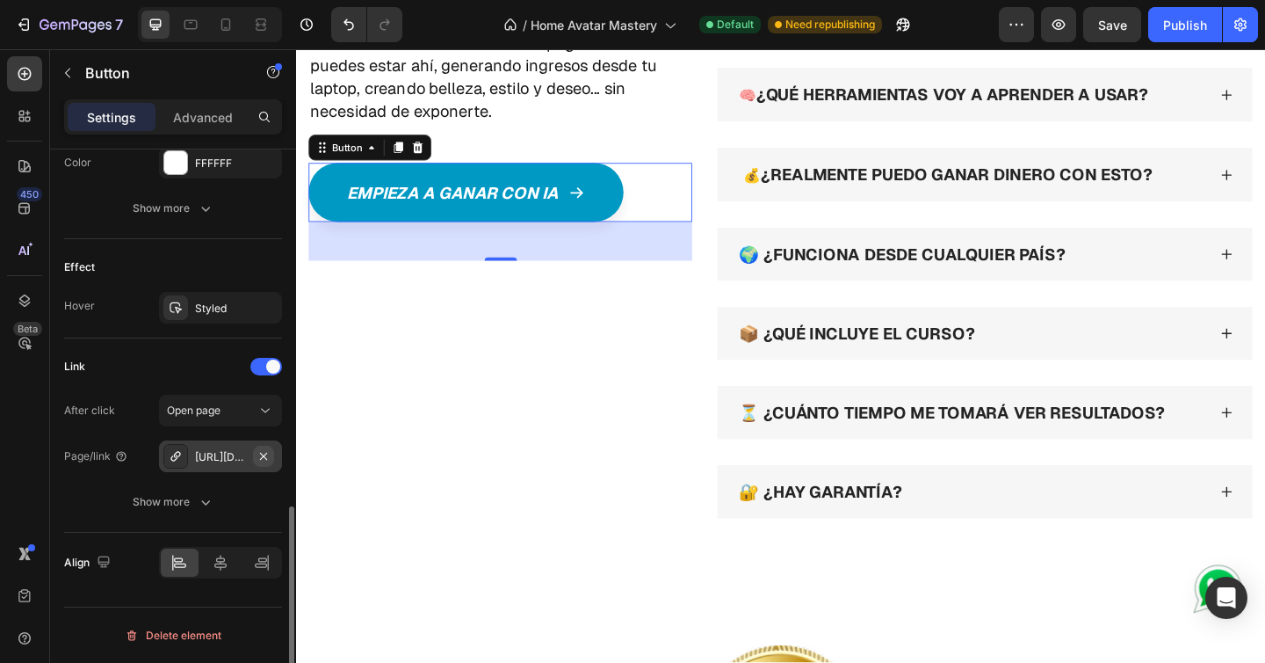
click at [263, 458] on icon "button" at bounding box center [264, 456] width 14 height 14
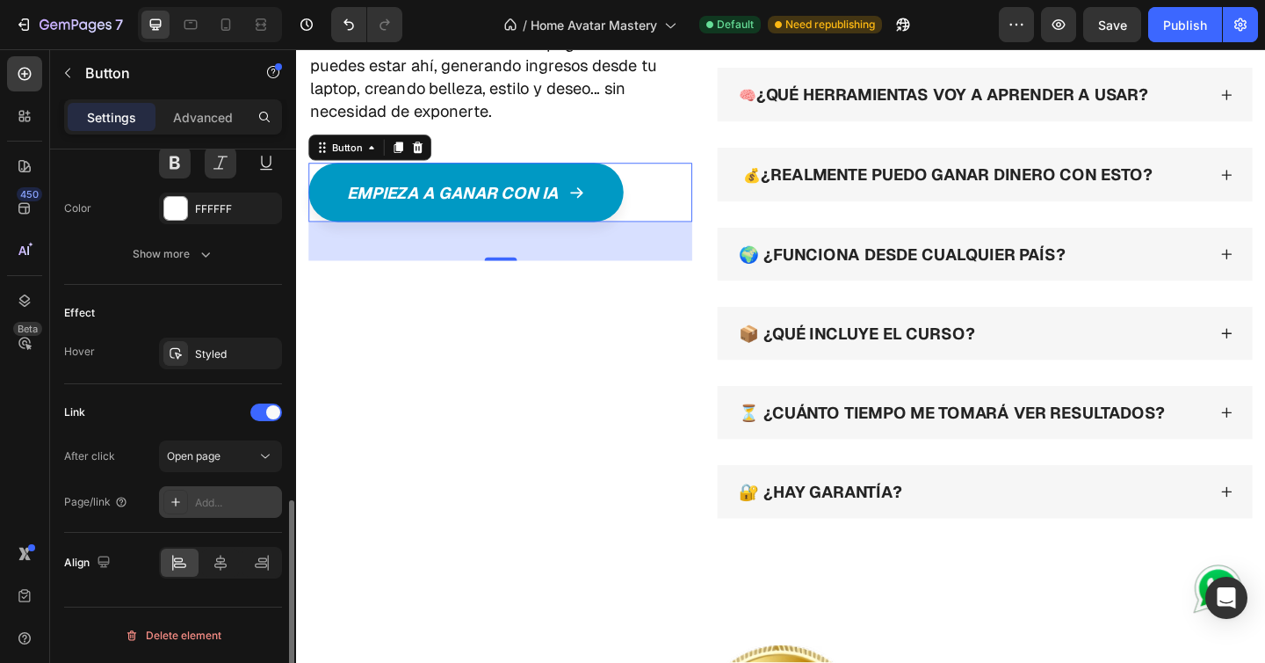
scroll to position [927, 0]
click at [228, 504] on div "Add..." at bounding box center [236, 503] width 83 height 16
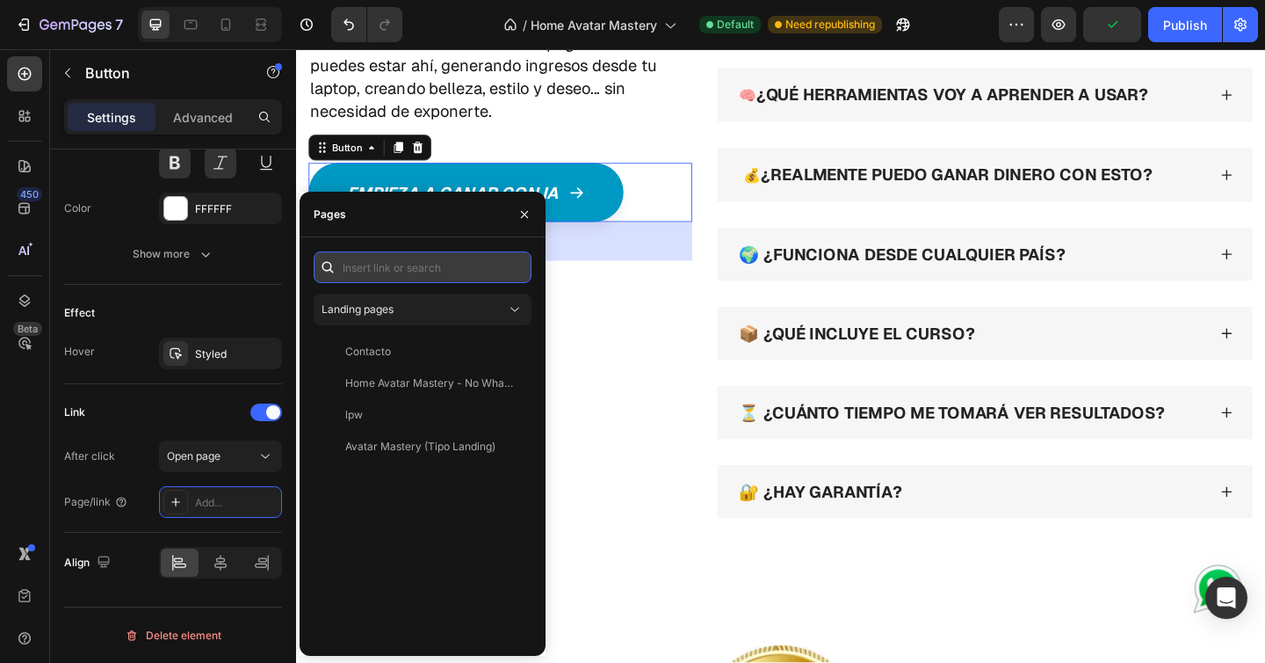
click at [398, 268] on input "text" at bounding box center [423, 267] width 218 height 32
paste input "[URL][DOMAIN_NAME]"
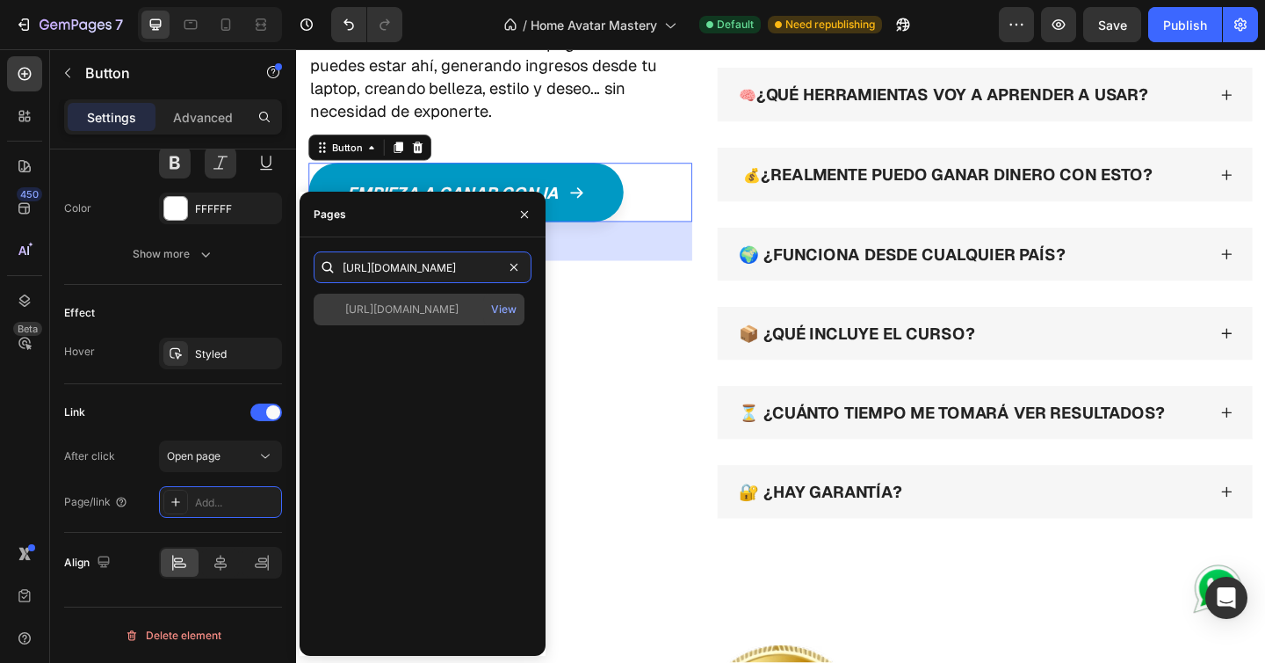
type input "[URL][DOMAIN_NAME]"
click at [413, 300] on div "[URL][DOMAIN_NAME] View" at bounding box center [419, 309] width 211 height 32
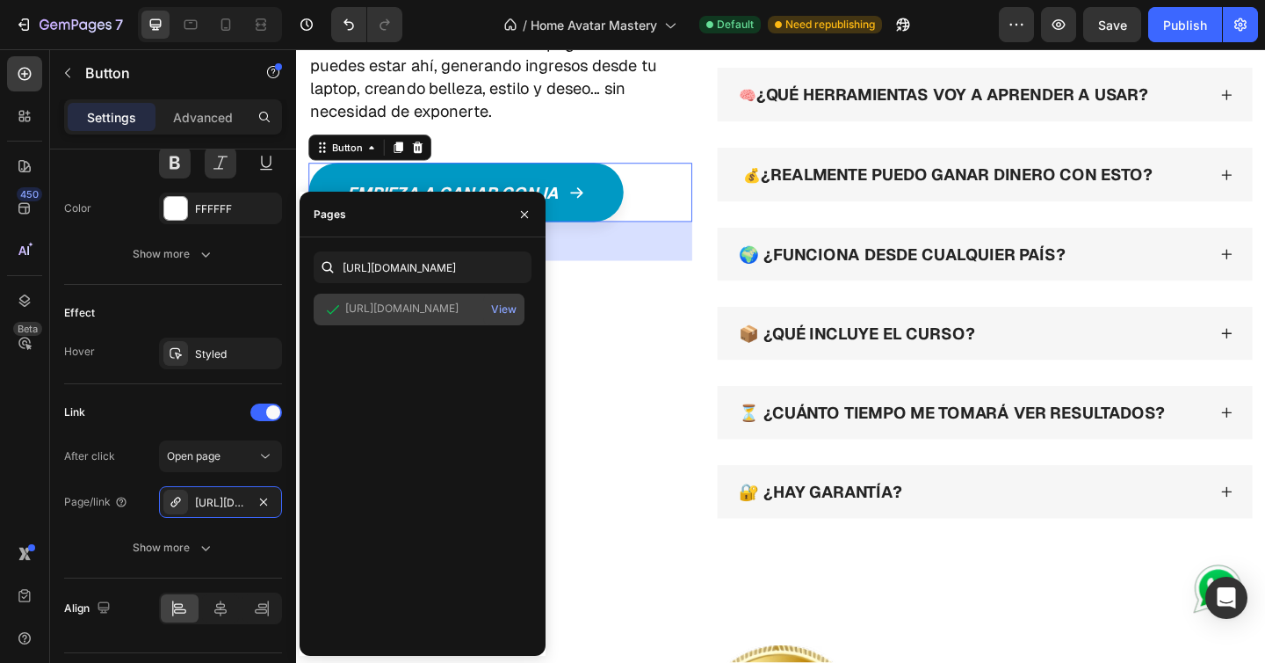
scroll to position [0, 0]
click at [525, 217] on icon "button" at bounding box center [525, 214] width 14 height 14
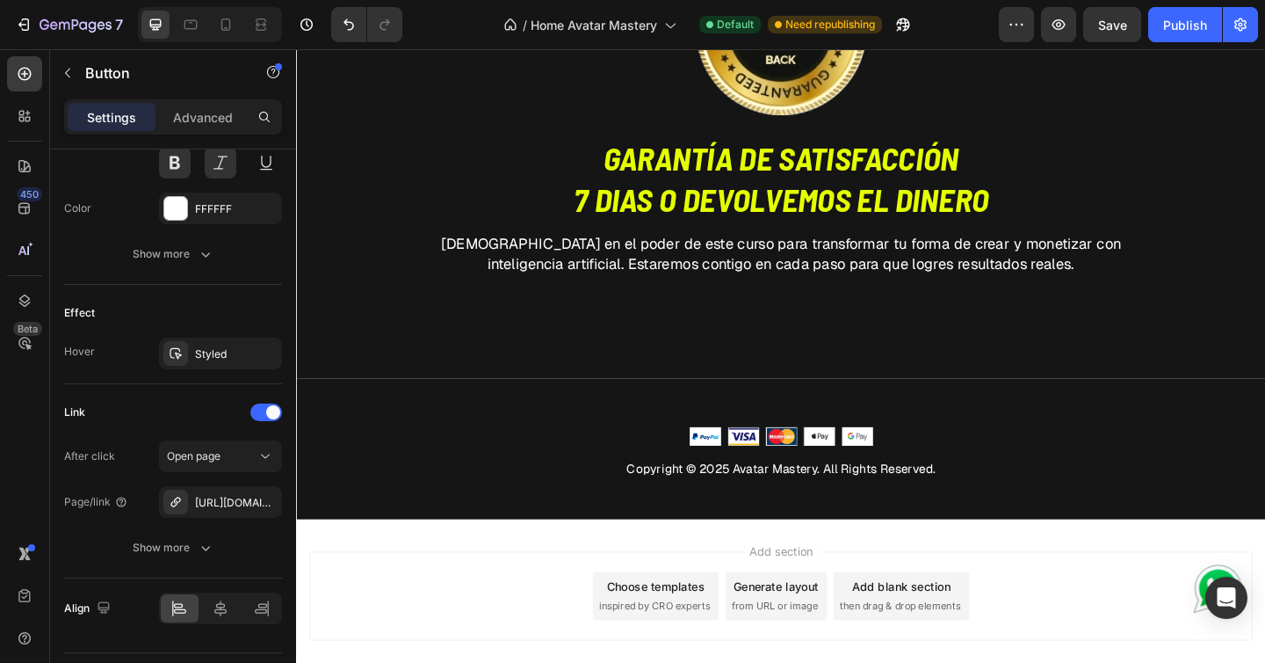
scroll to position [13415, 0]
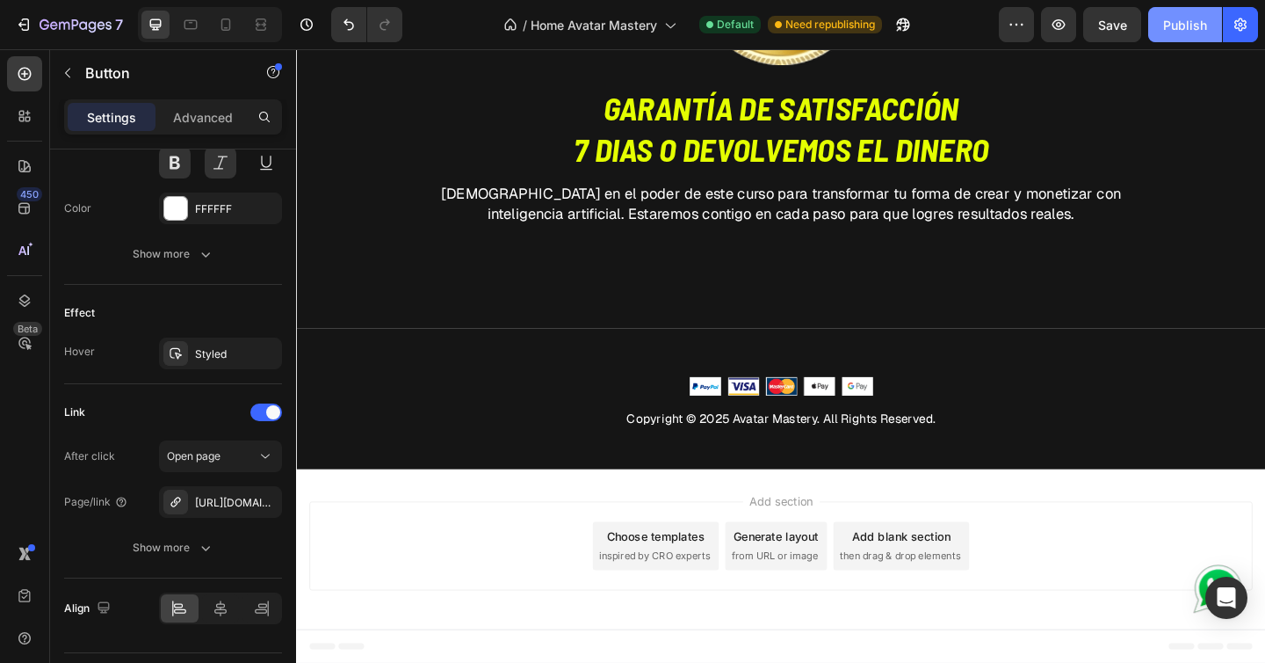
click at [1177, 28] on div "Publish" at bounding box center [1185, 25] width 44 height 18
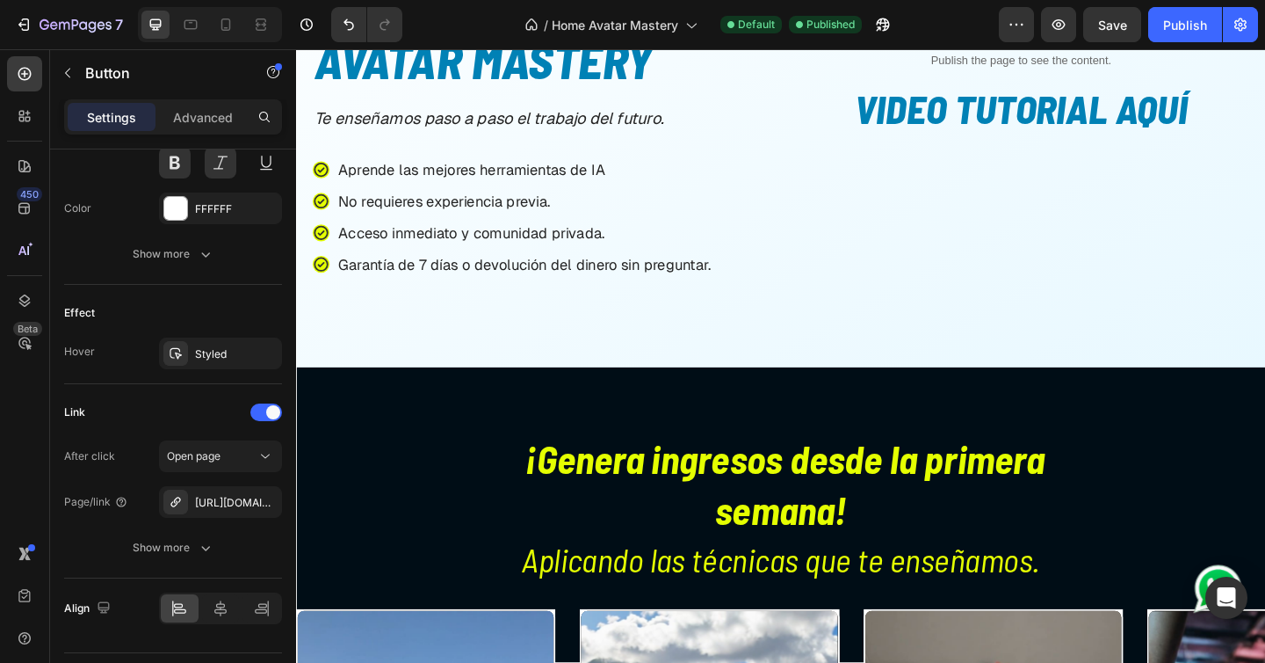
scroll to position [0, 0]
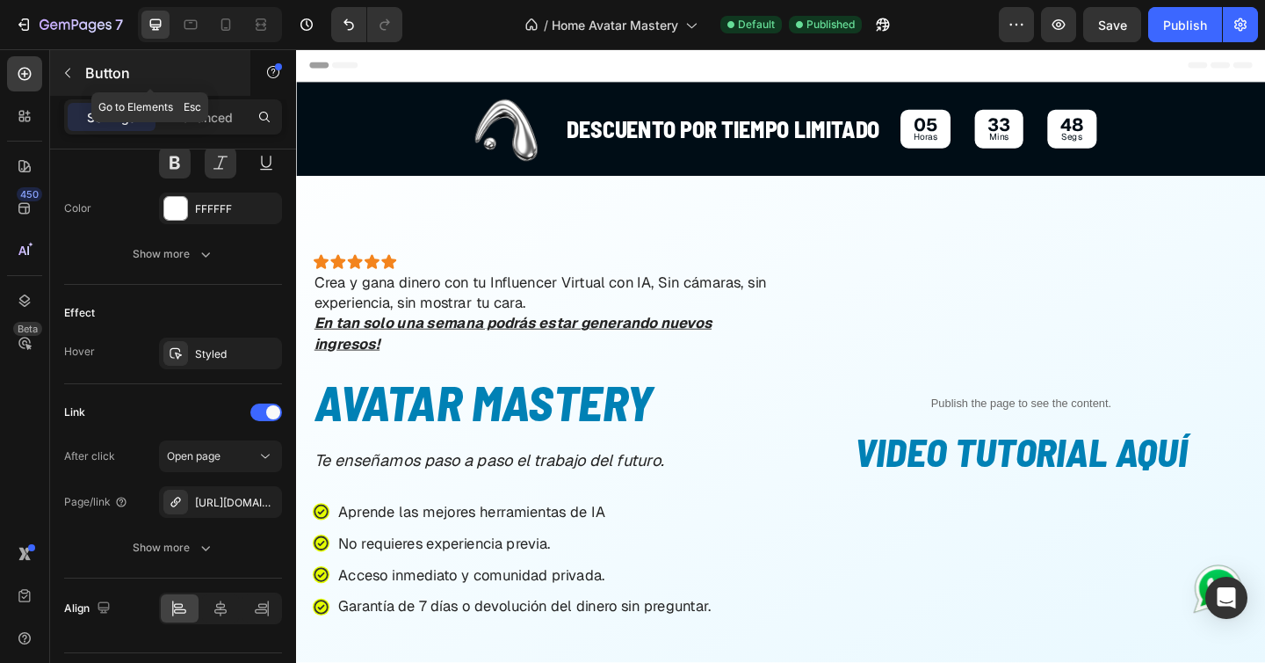
click at [67, 80] on button "button" at bounding box center [68, 73] width 28 height 28
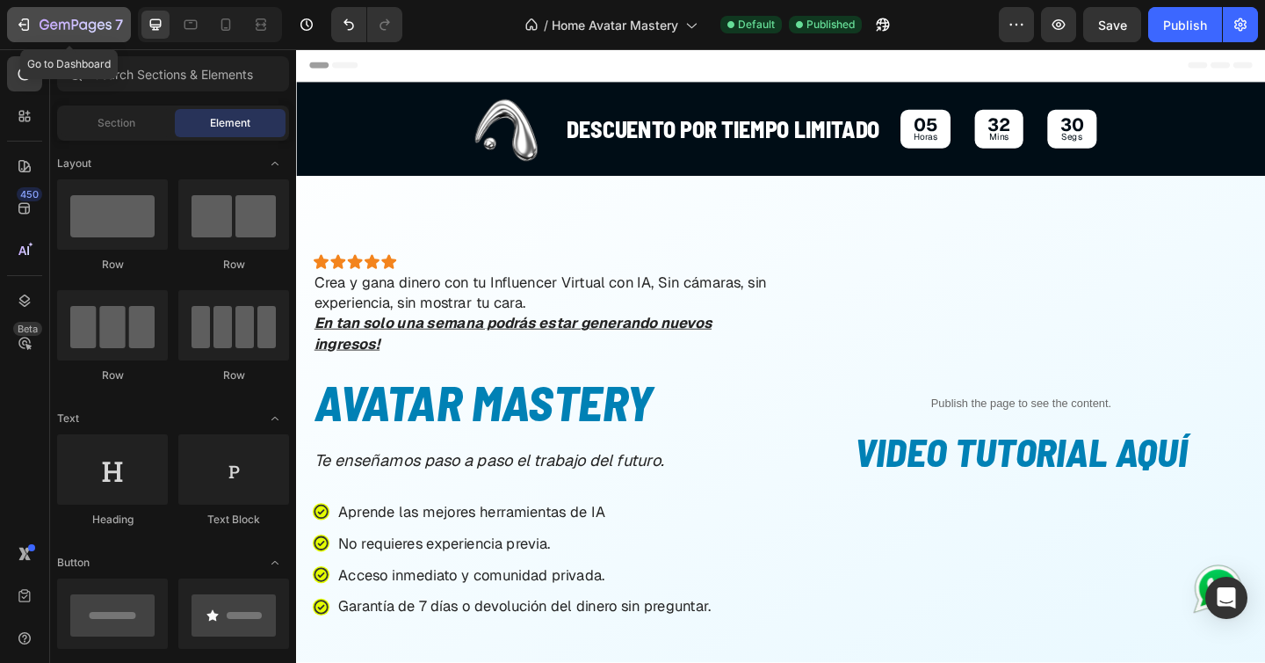
click at [25, 25] on icon "button" at bounding box center [24, 25] width 18 height 18
